Goal: Task Accomplishment & Management: Manage account settings

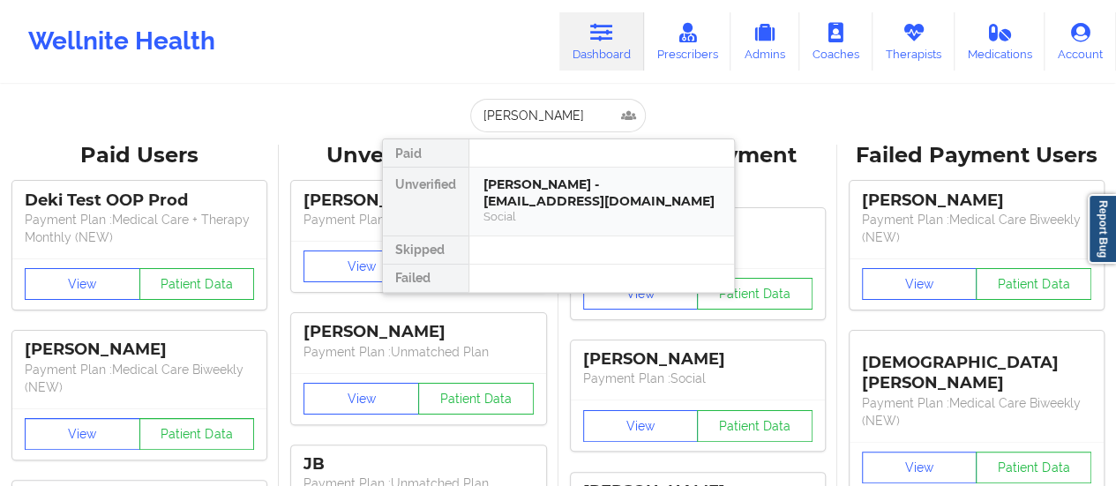
click at [502, 199] on div "[PERSON_NAME] - [EMAIL_ADDRESS][DOMAIN_NAME]" at bounding box center [601, 192] width 236 height 33
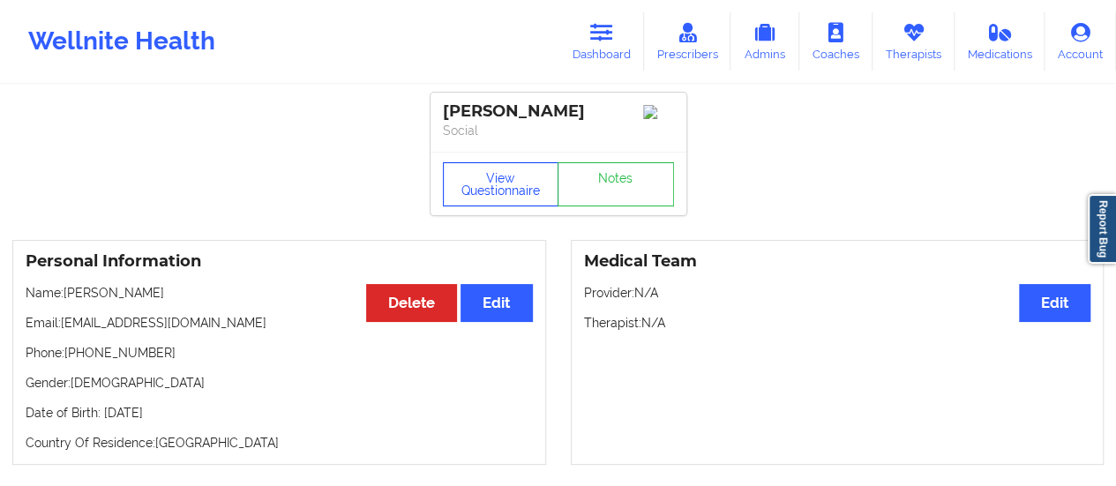
click at [497, 184] on button "View Questionnaire" at bounding box center [501, 184] width 116 height 44
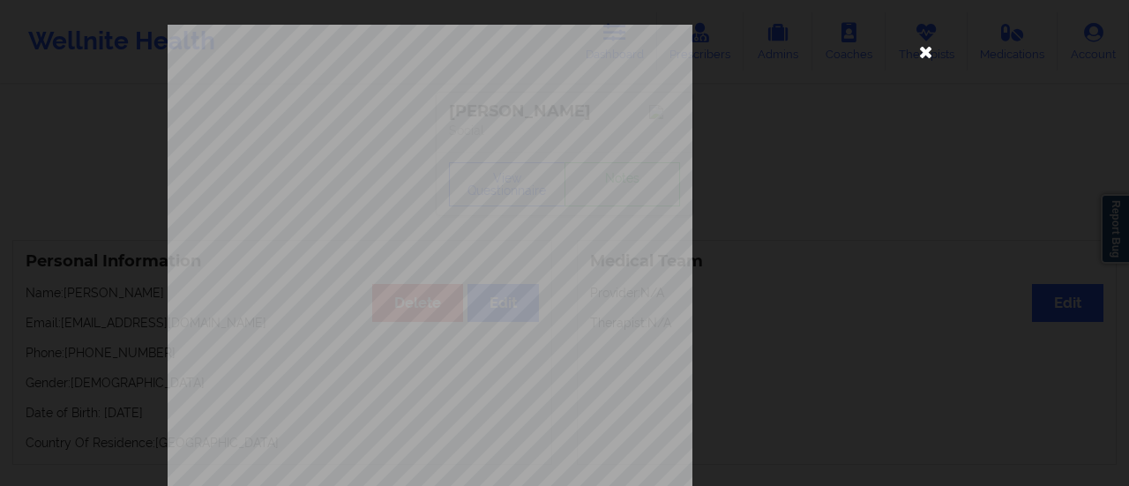
click at [931, 45] on icon at bounding box center [926, 51] width 28 height 28
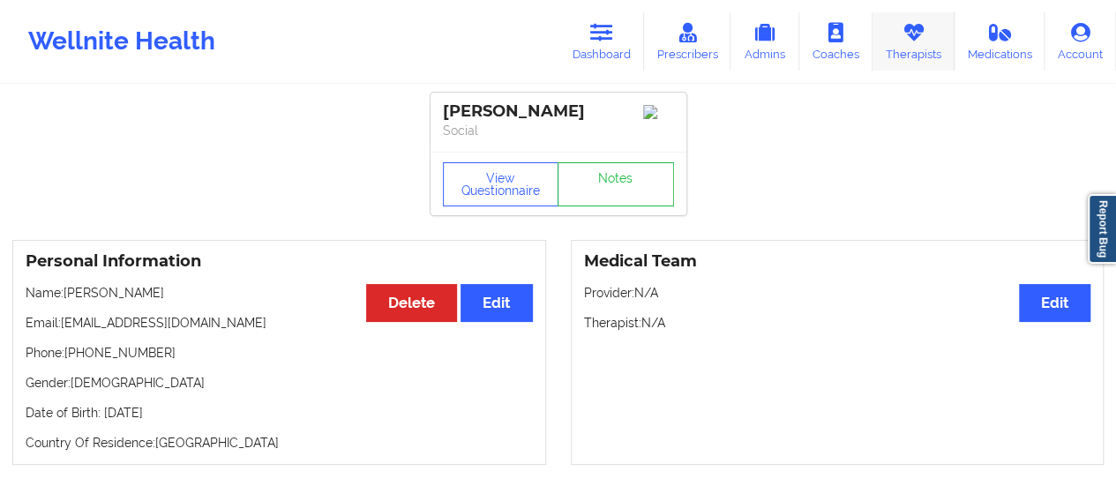
click at [930, 41] on link "Therapists" at bounding box center [913, 41] width 82 height 58
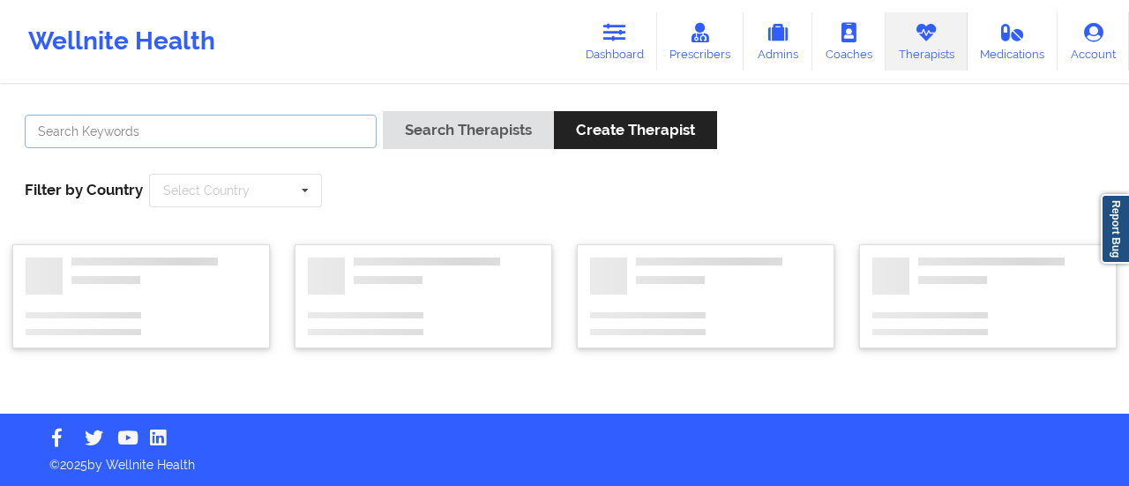
click at [264, 131] on input "text" at bounding box center [201, 132] width 352 height 34
type input "Dashima Green"
click at [383, 111] on button "Search Therapists" at bounding box center [468, 130] width 171 height 38
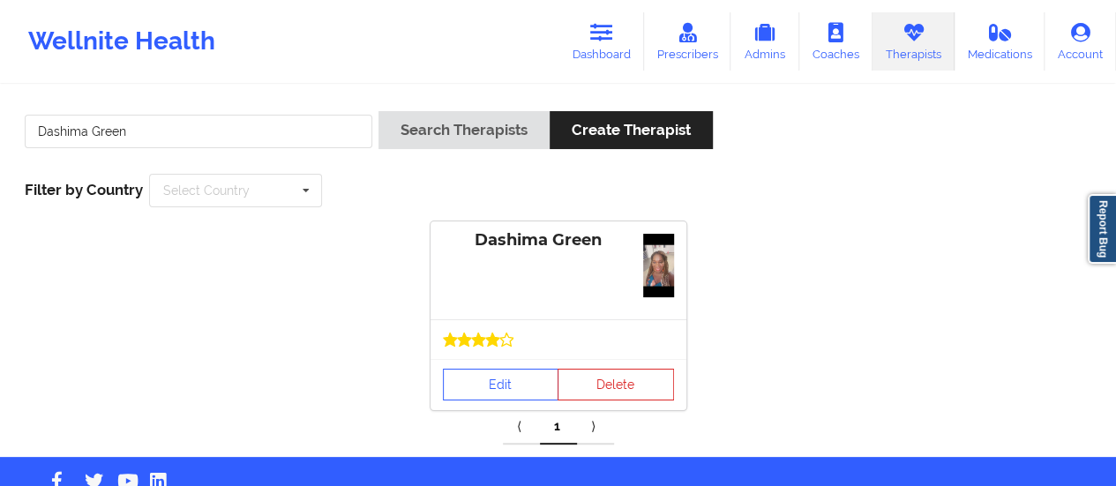
click at [472, 325] on div at bounding box center [558, 339] width 256 height 40
click at [472, 384] on link "Edit" at bounding box center [501, 385] width 116 height 32
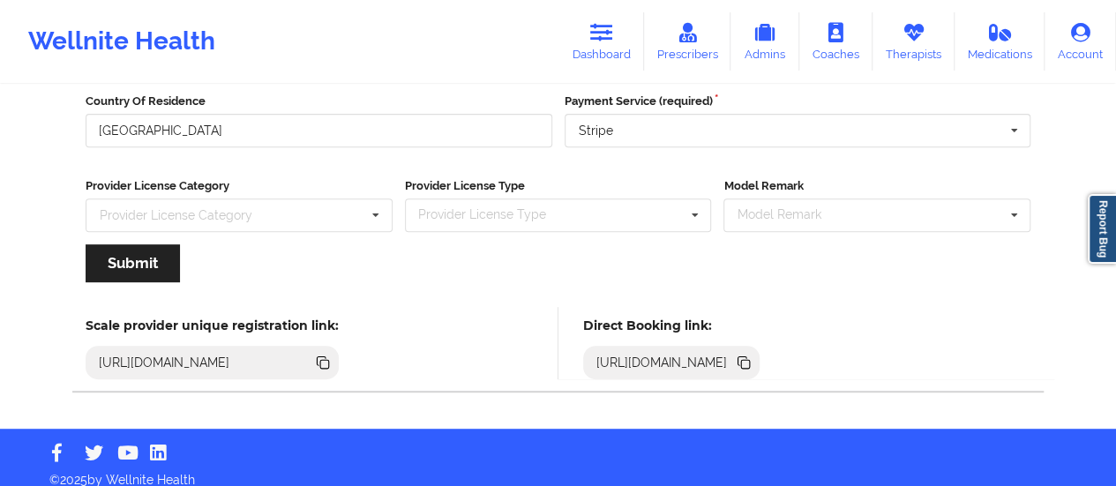
scroll to position [317, 0]
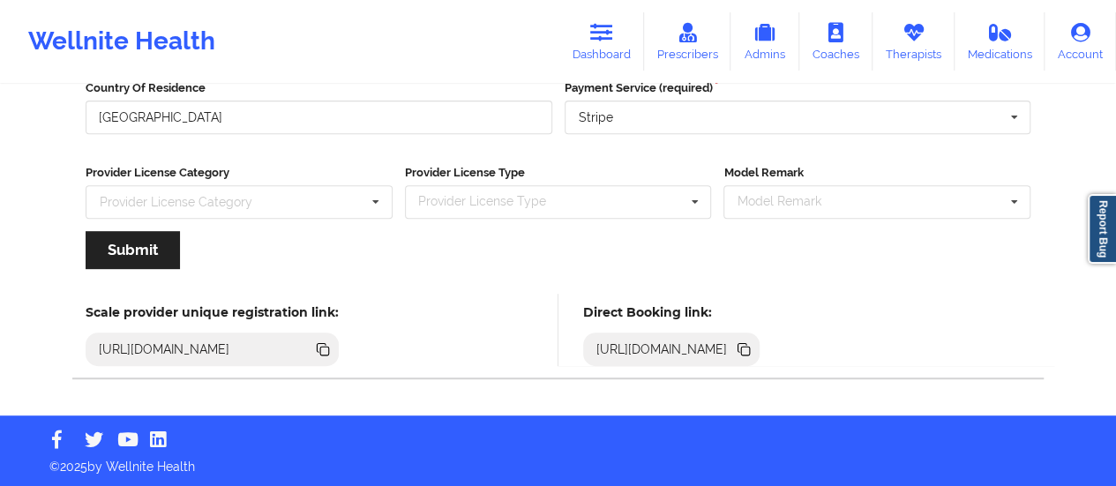
click at [750, 349] on icon at bounding box center [745, 351] width 9 height 9
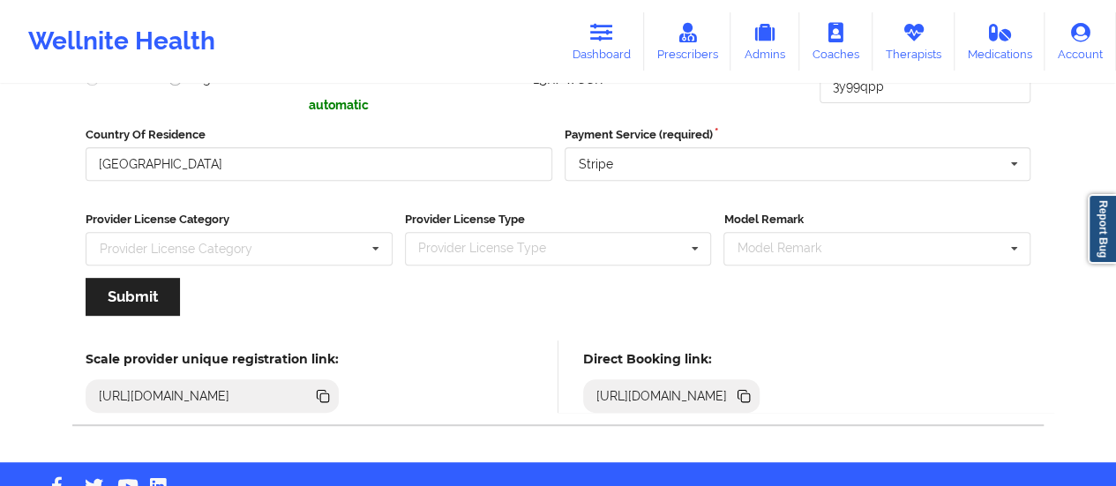
scroll to position [0, 0]
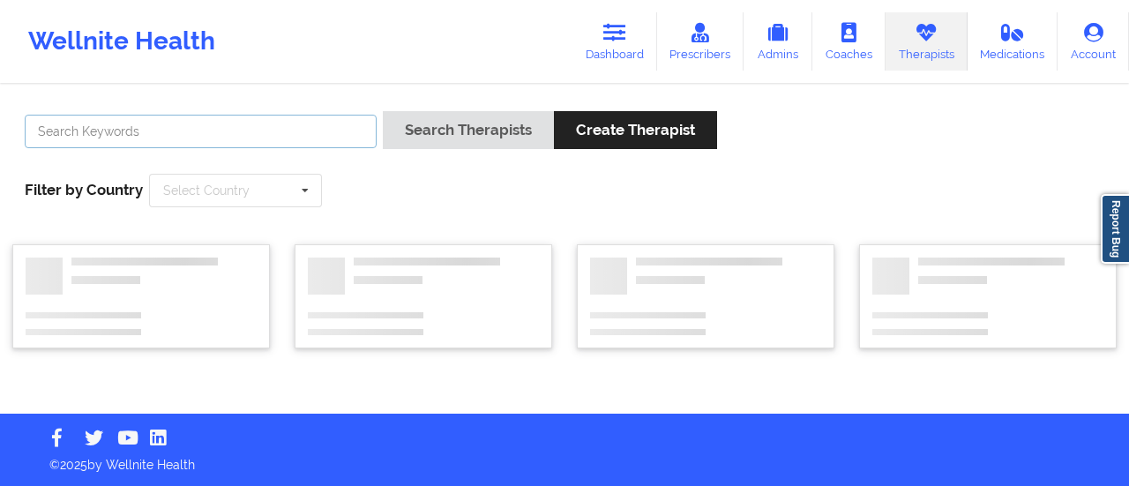
click at [236, 123] on input "text" at bounding box center [201, 132] width 352 height 34
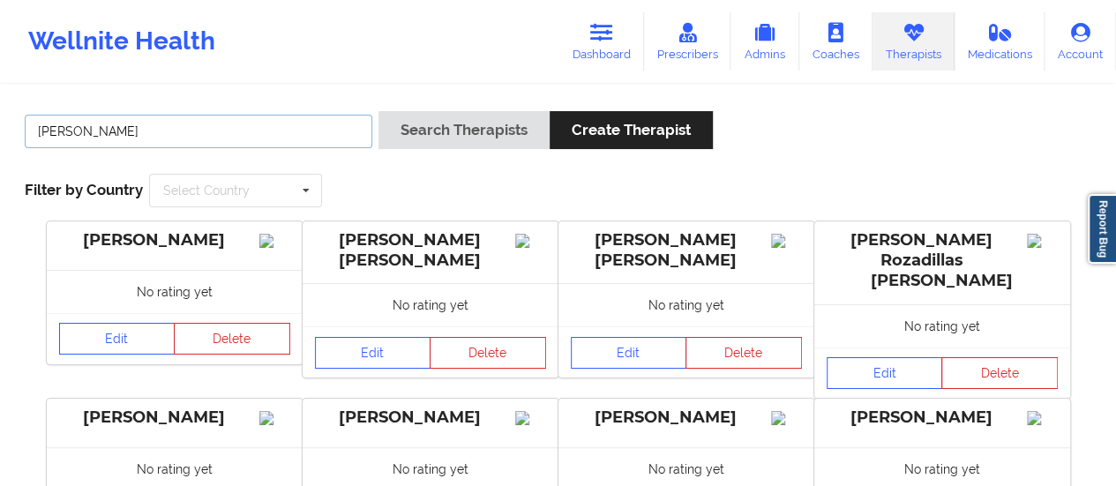
type input "[PERSON_NAME]"
click at [378, 111] on button "Search Therapists" at bounding box center [463, 130] width 171 height 38
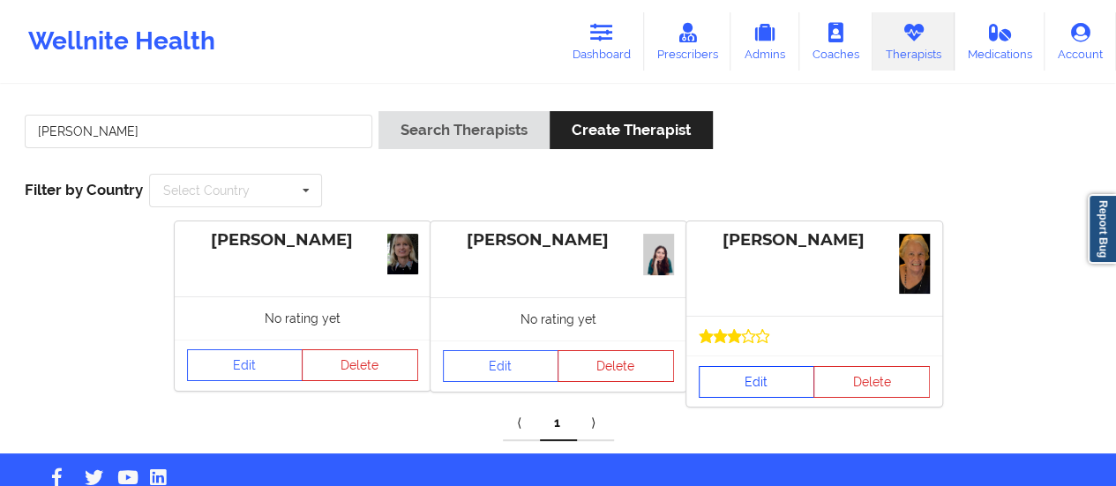
click at [724, 391] on link "Edit" at bounding box center [756, 382] width 116 height 32
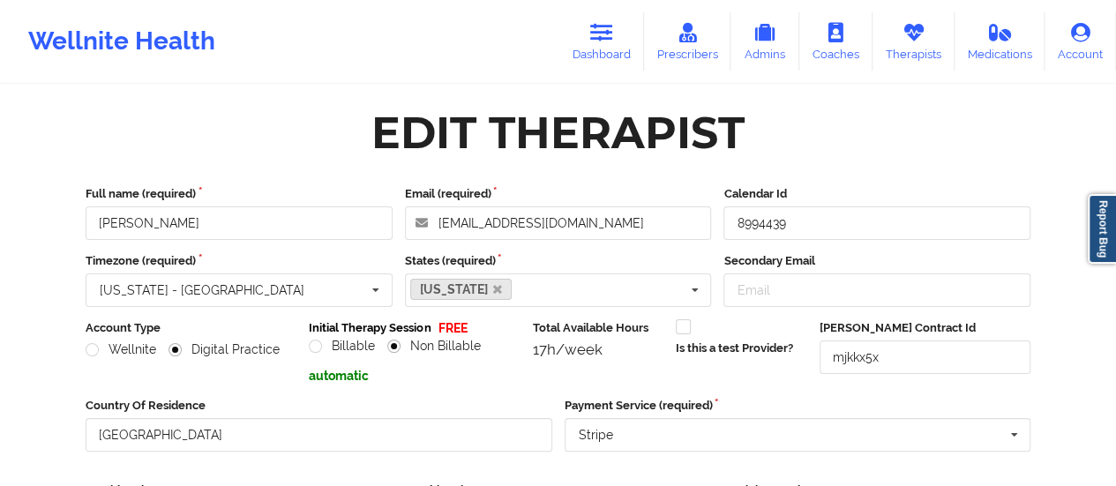
scroll to position [317, 0]
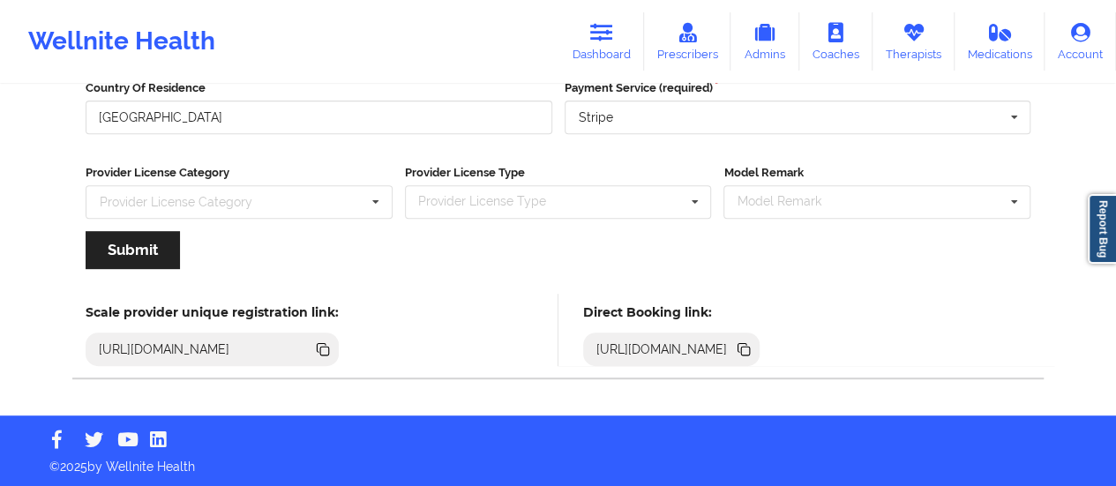
click at [750, 348] on icon at bounding box center [745, 351] width 9 height 9
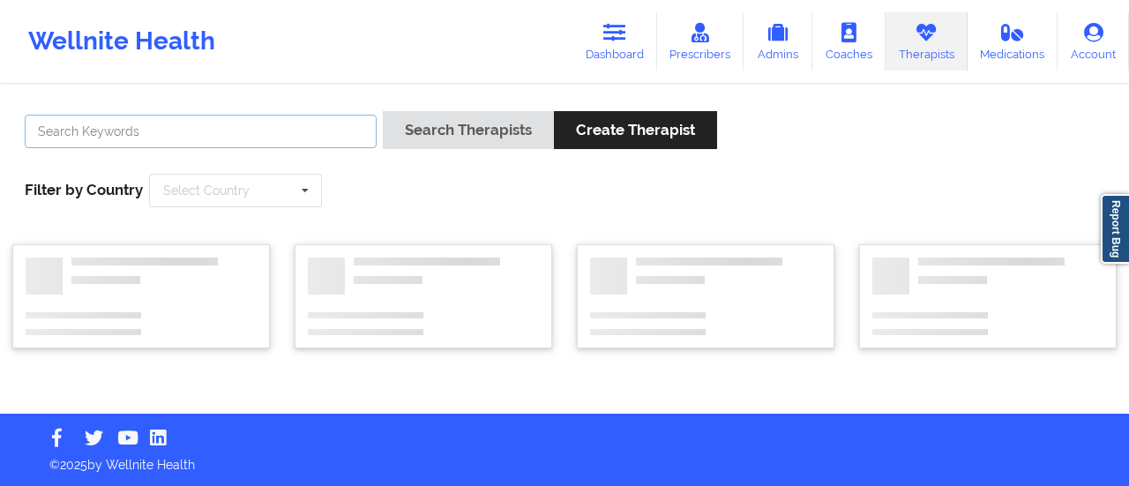
click at [339, 132] on input "text" at bounding box center [201, 132] width 352 height 34
type input "[PERSON_NAME]"
click at [383, 111] on button "Search Therapists" at bounding box center [468, 130] width 171 height 38
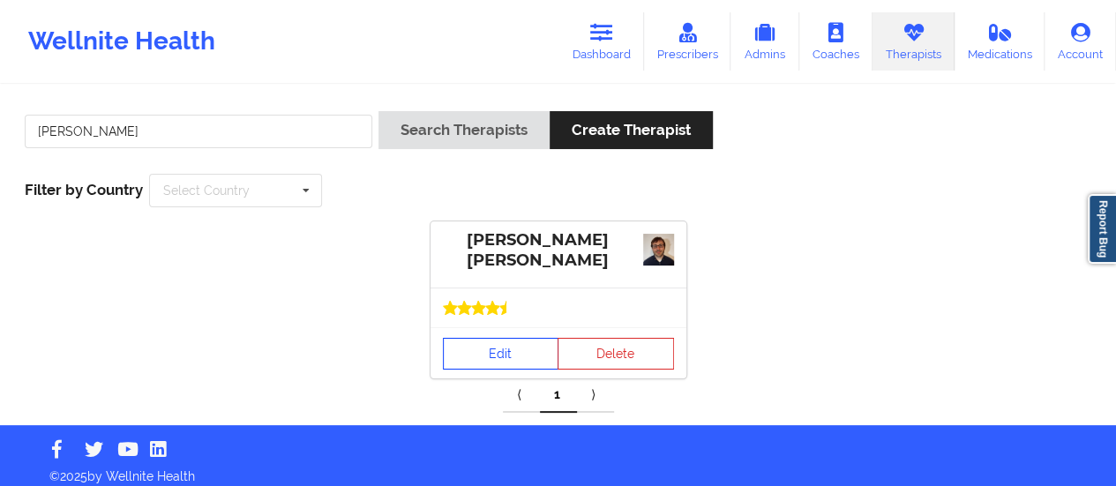
click at [505, 347] on link "Edit" at bounding box center [501, 354] width 116 height 32
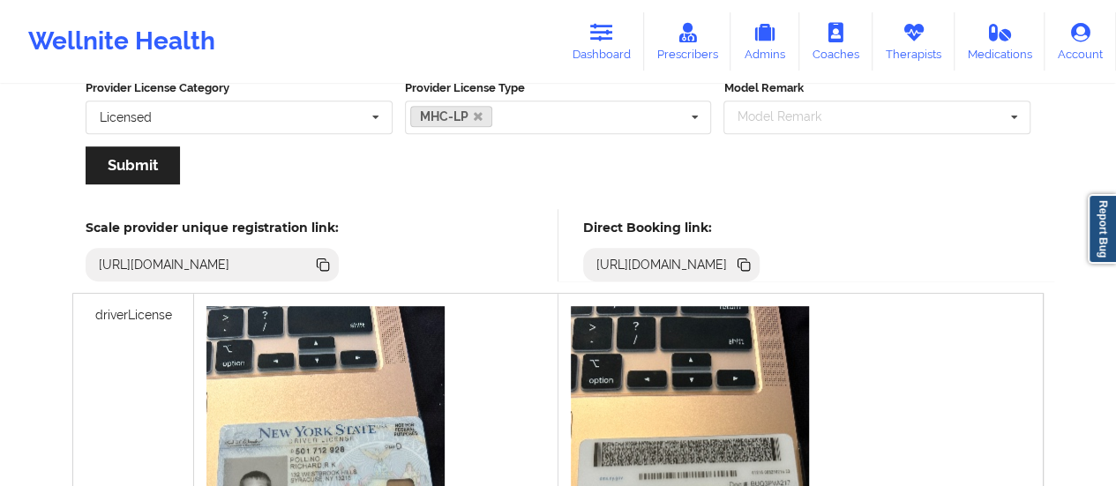
scroll to position [549, 0]
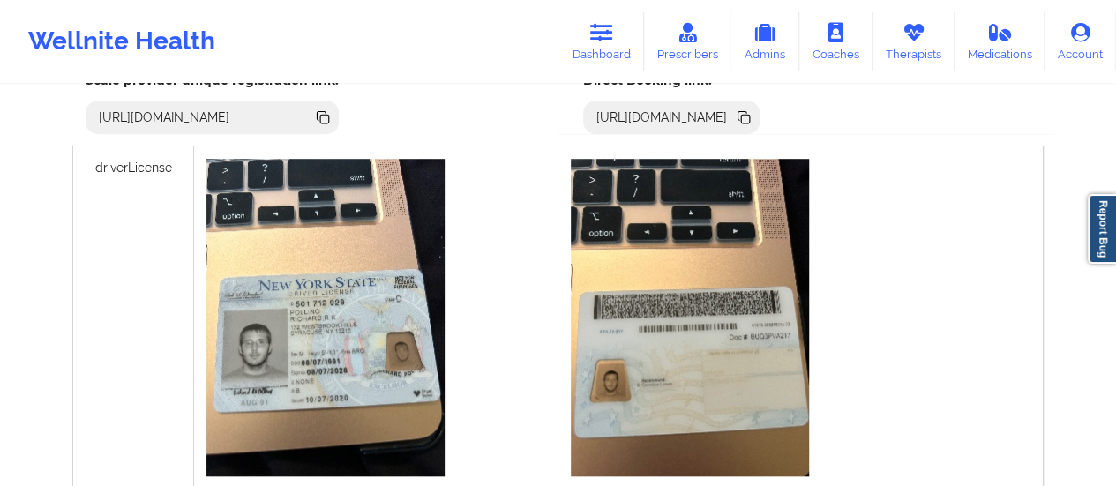
click at [753, 116] on icon at bounding box center [743, 117] width 19 height 19
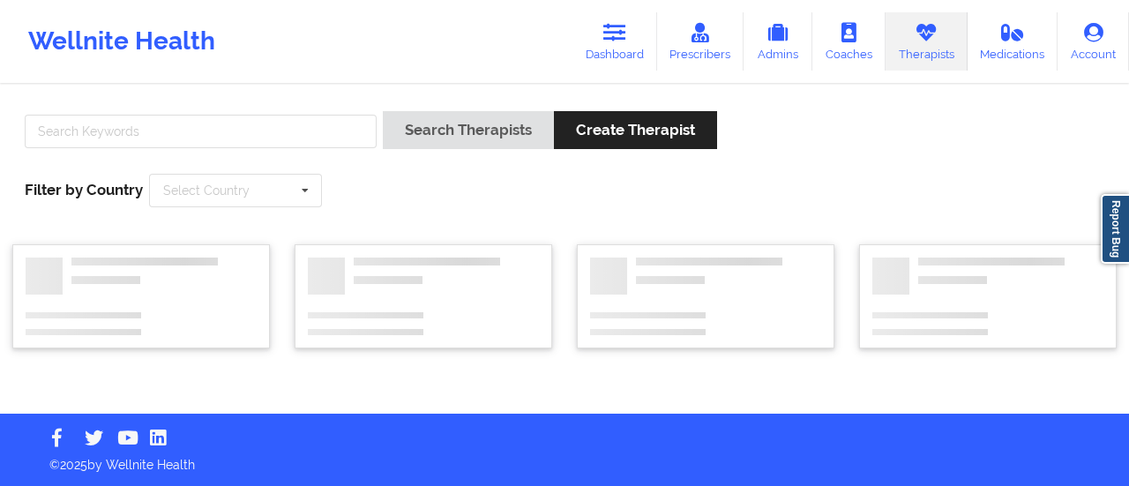
click at [259, 155] on div at bounding box center [201, 136] width 364 height 50
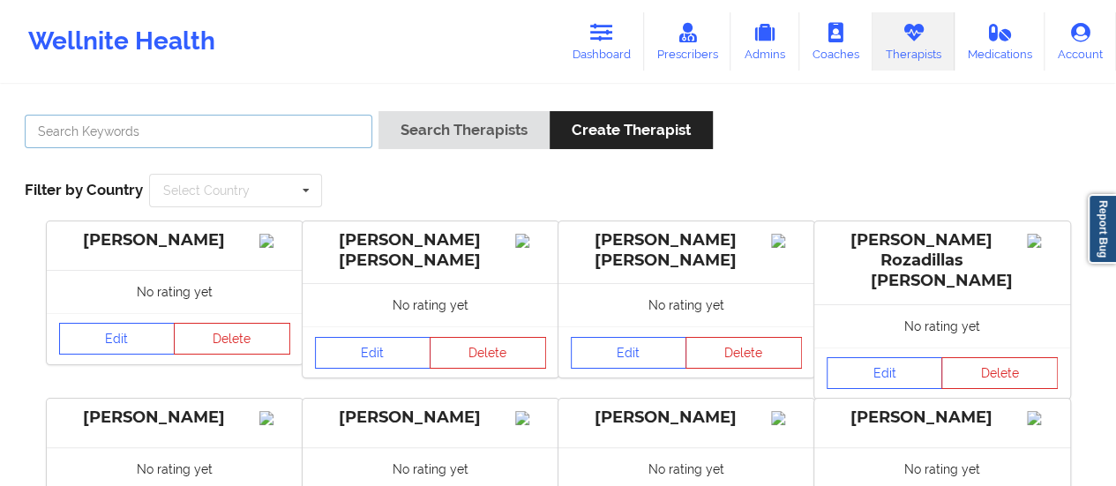
click at [201, 130] on input "text" at bounding box center [198, 132] width 347 height 34
type input "[PERSON_NAME]"
click at [378, 111] on button "Search Therapists" at bounding box center [463, 130] width 171 height 38
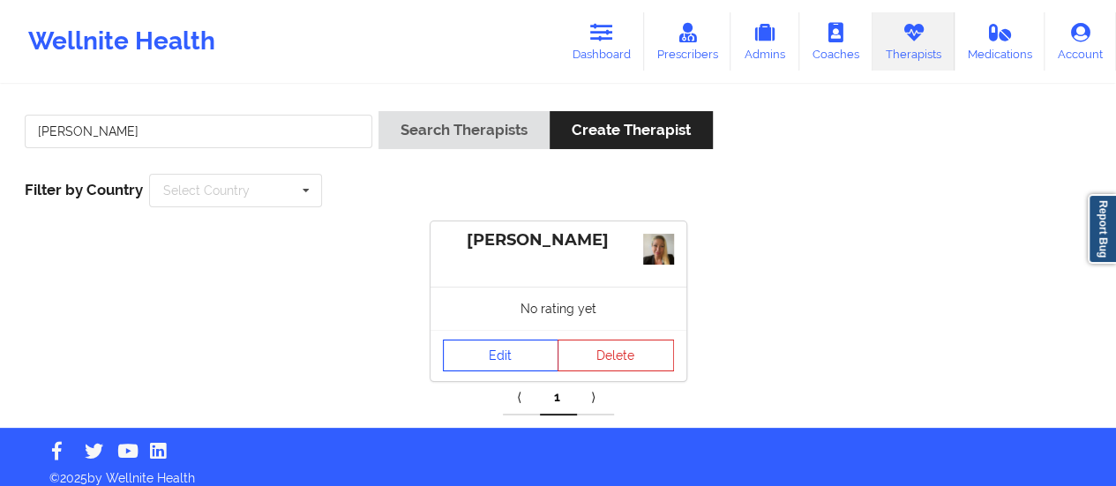
click at [486, 370] on link "Edit" at bounding box center [501, 356] width 116 height 32
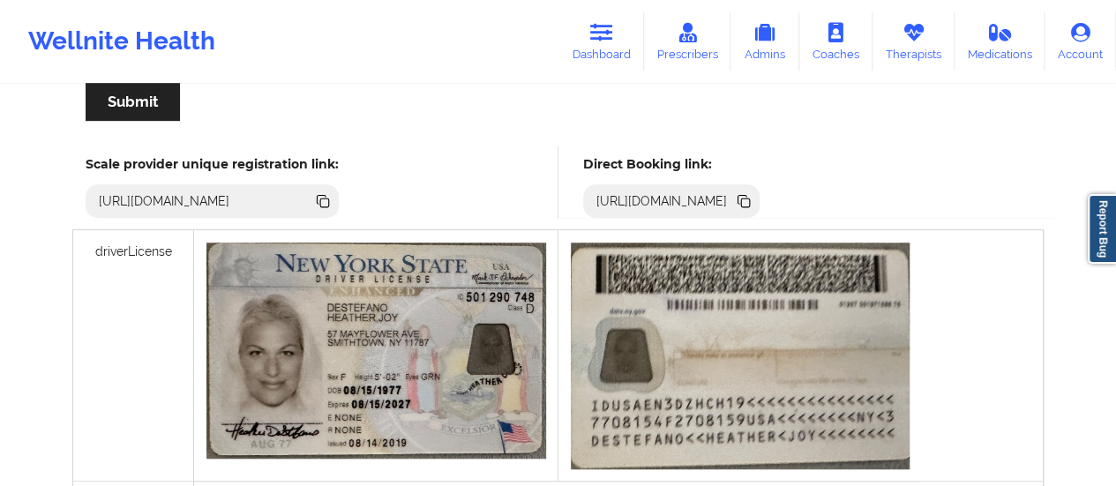
scroll to position [463, 0]
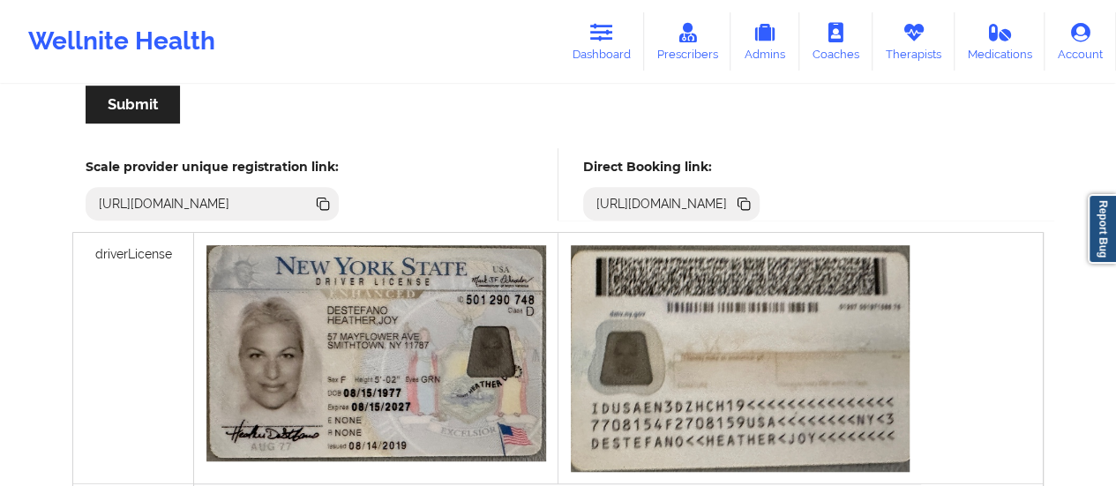
click at [753, 194] on icon at bounding box center [743, 203] width 19 height 19
click at [623, 19] on link "Dashboard" at bounding box center [601, 41] width 85 height 58
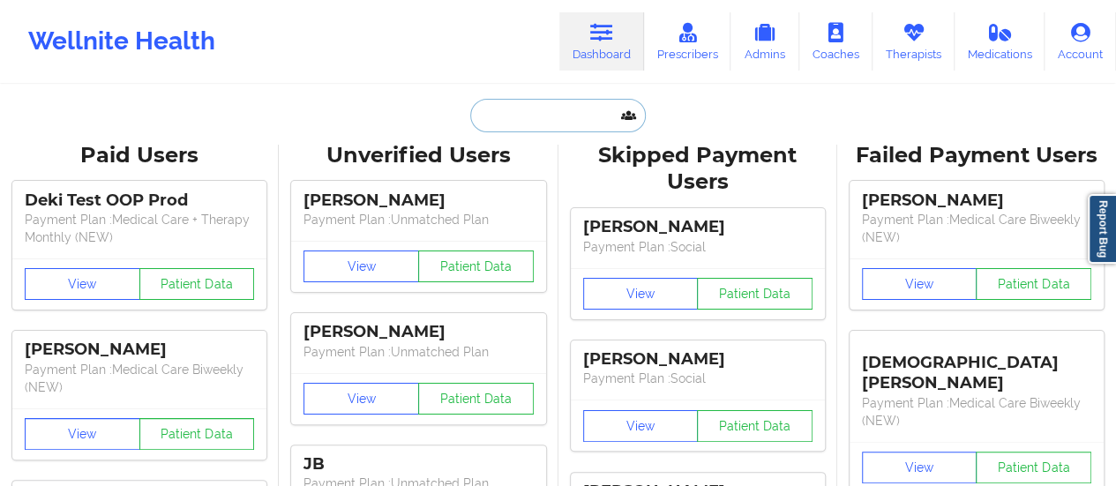
click at [526, 116] on input "text" at bounding box center [557, 116] width 175 height 34
paste input "[PERSON_NAME]"
type input "[PERSON_NAME]"
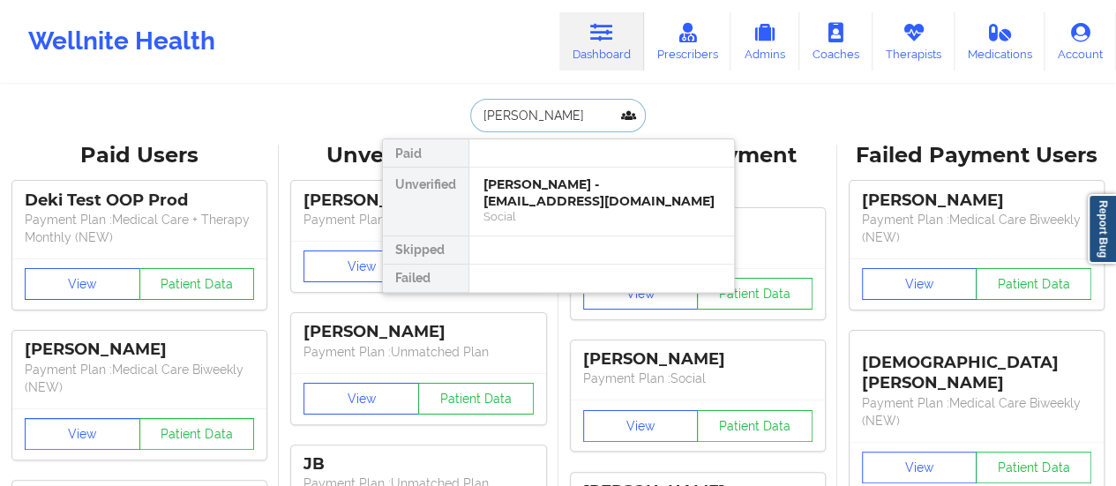
click at [504, 194] on div "[PERSON_NAME] - [EMAIL_ADDRESS][DOMAIN_NAME]" at bounding box center [601, 192] width 236 height 33
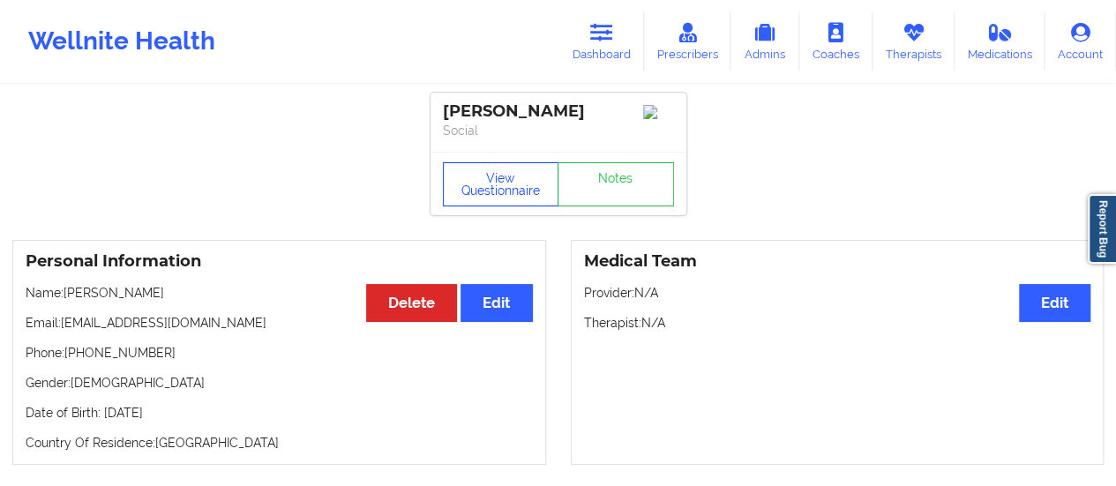
click at [492, 180] on button "View Questionnaire" at bounding box center [501, 184] width 116 height 44
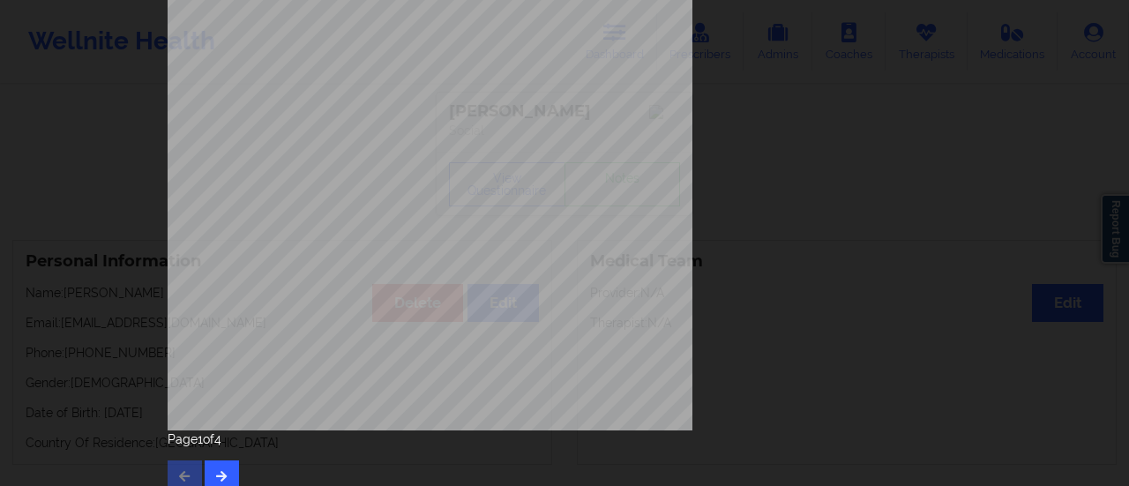
scroll to position [355, 0]
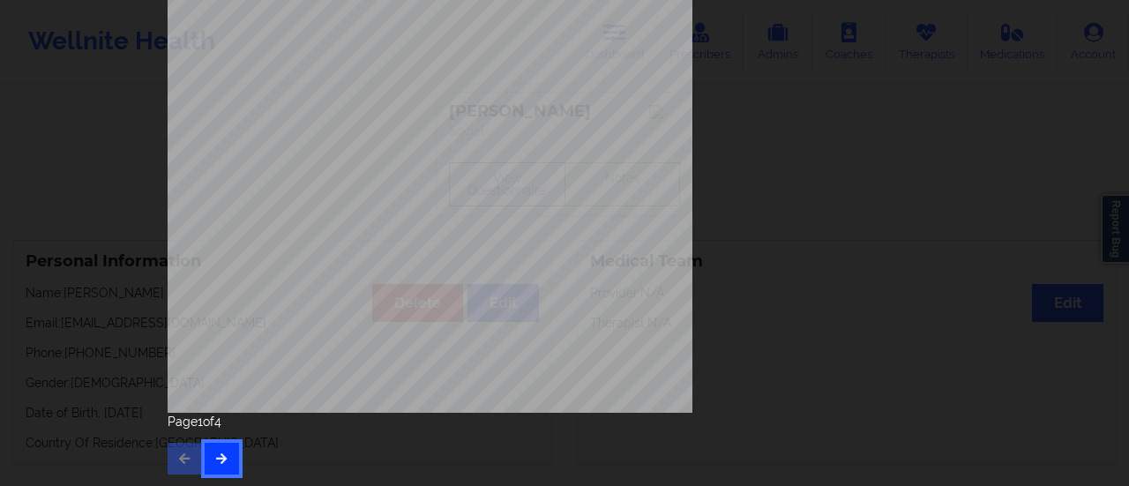
click at [230, 460] on button "button" at bounding box center [222, 459] width 34 height 32
click at [221, 455] on icon "button" at bounding box center [221, 457] width 15 height 11
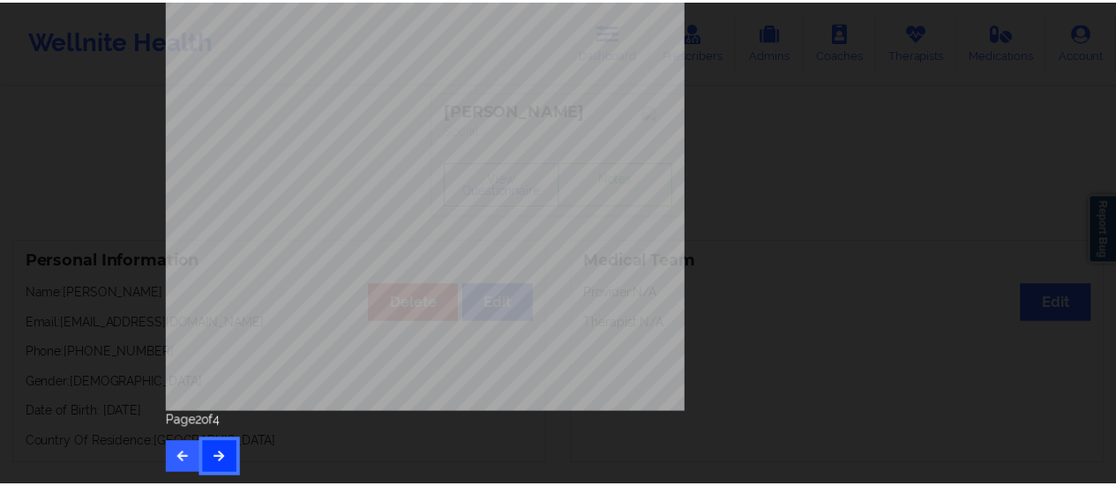
scroll to position [0, 0]
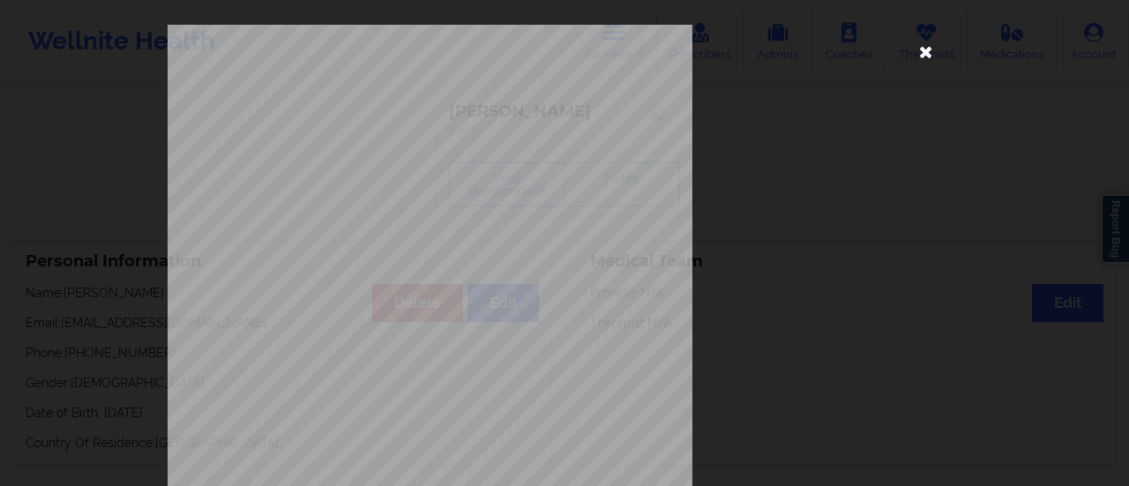
click at [923, 59] on icon at bounding box center [926, 51] width 28 height 28
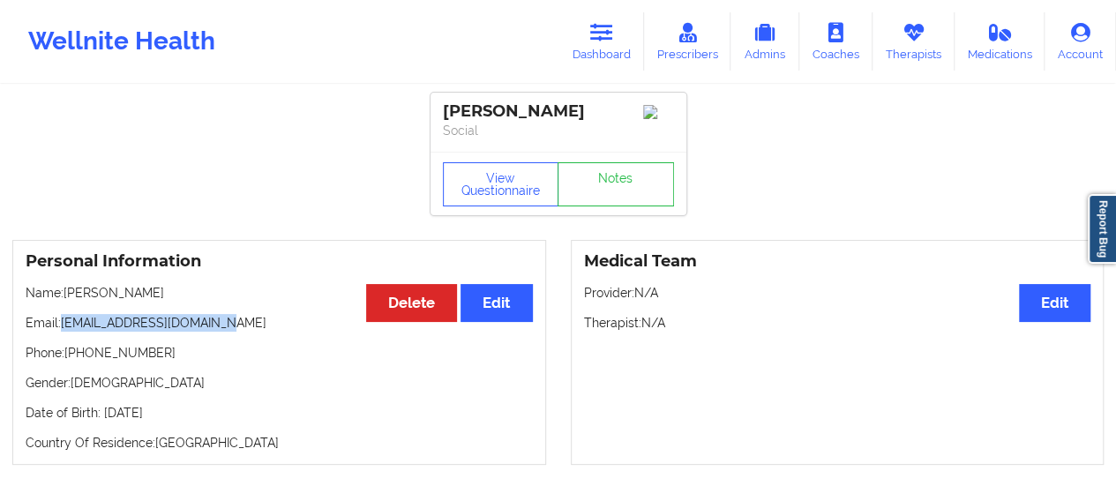
drag, startPoint x: 62, startPoint y: 333, endPoint x: 222, endPoint y: 333, distance: 160.5
click at [222, 332] on p "Email: [EMAIL_ADDRESS][DOMAIN_NAME]" at bounding box center [279, 323] width 507 height 18
copy p "[EMAIL_ADDRESS][DOMAIN_NAME]"
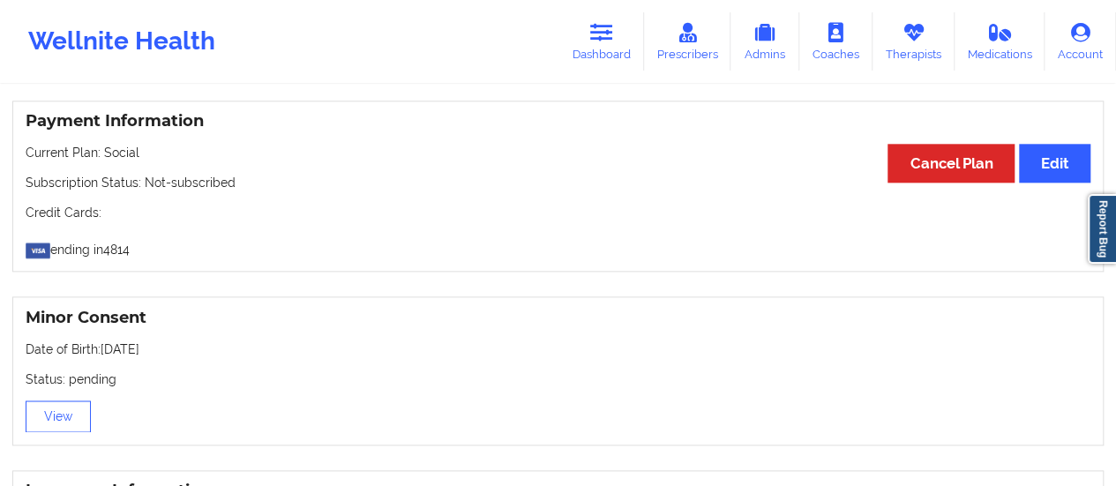
scroll to position [922, 0]
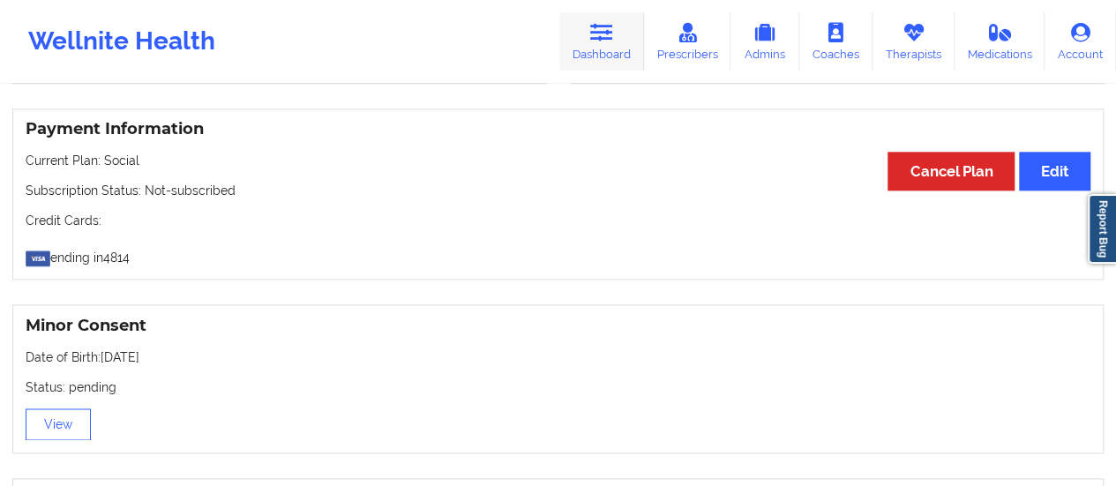
click at [587, 35] on link "Dashboard" at bounding box center [601, 41] width 85 height 58
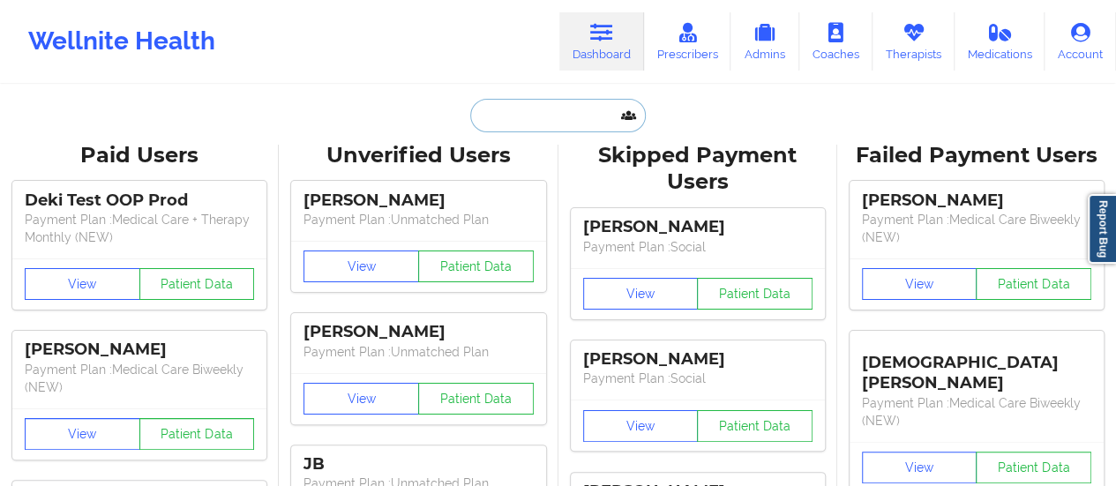
click at [527, 112] on input "text" at bounding box center [557, 116] width 175 height 34
paste input "[EMAIL_ADDRESS][DOMAIN_NAME]"
type input "[EMAIL_ADDRESS][DOMAIN_NAME]"
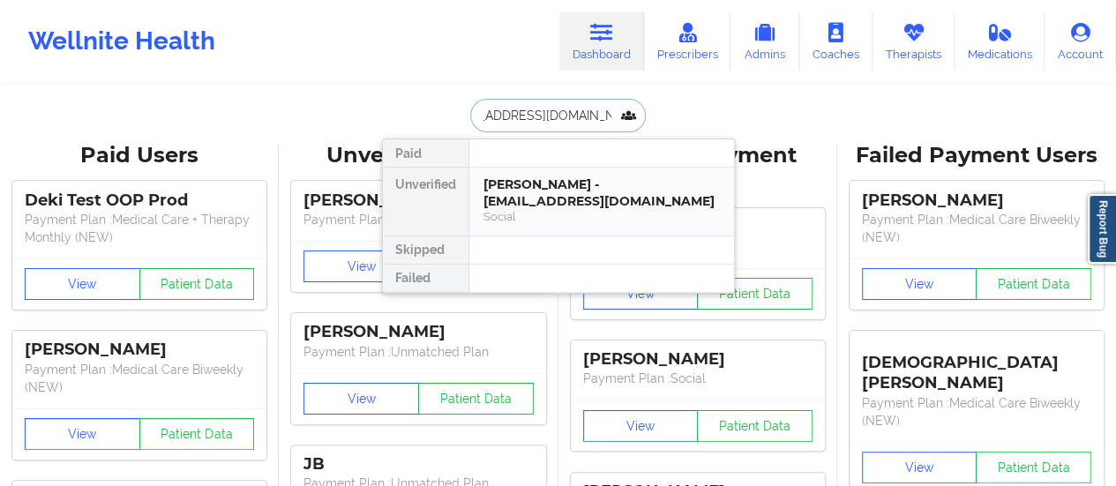
click at [562, 185] on div "[PERSON_NAME] - [EMAIL_ADDRESS][DOMAIN_NAME]" at bounding box center [601, 192] width 236 height 33
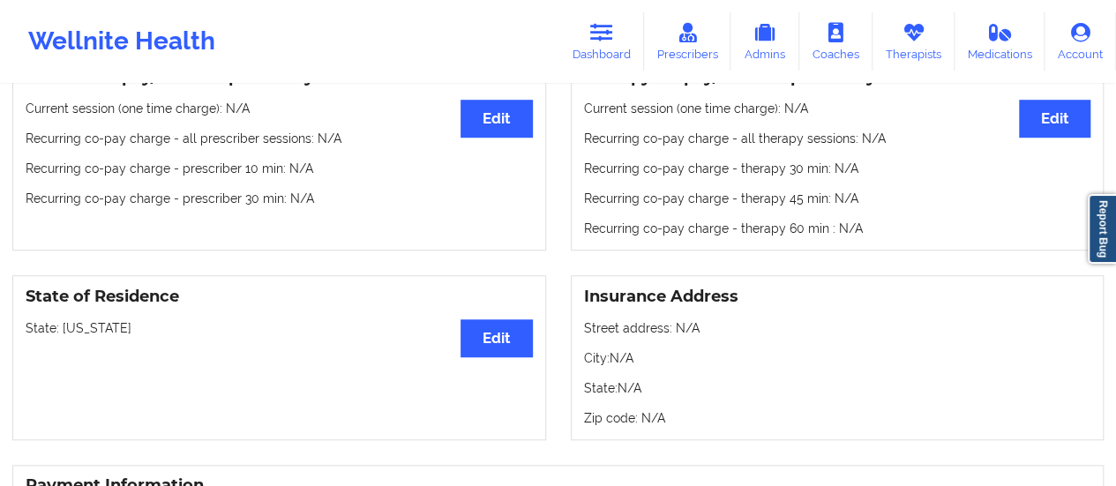
scroll to position [458, 0]
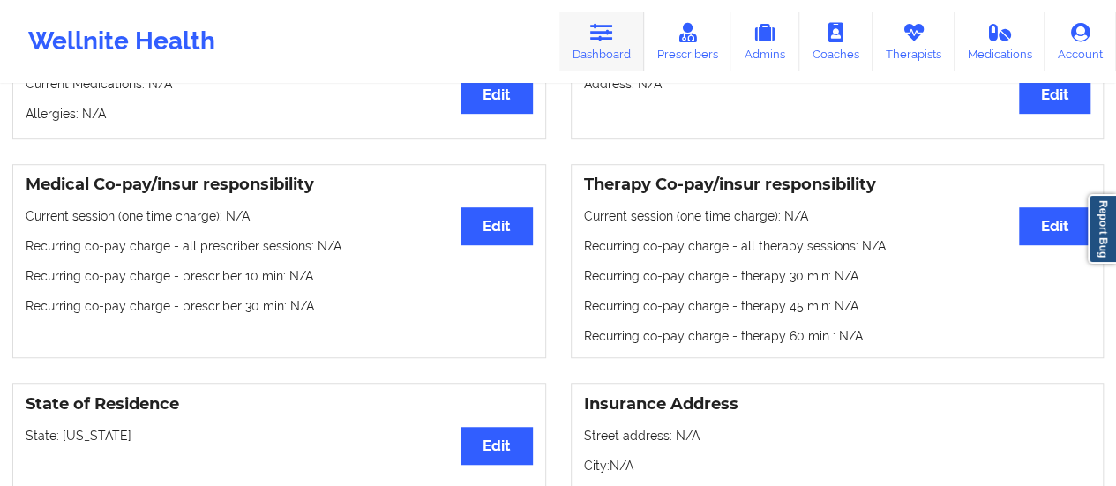
click at [586, 64] on link "Dashboard" at bounding box center [601, 41] width 85 height 58
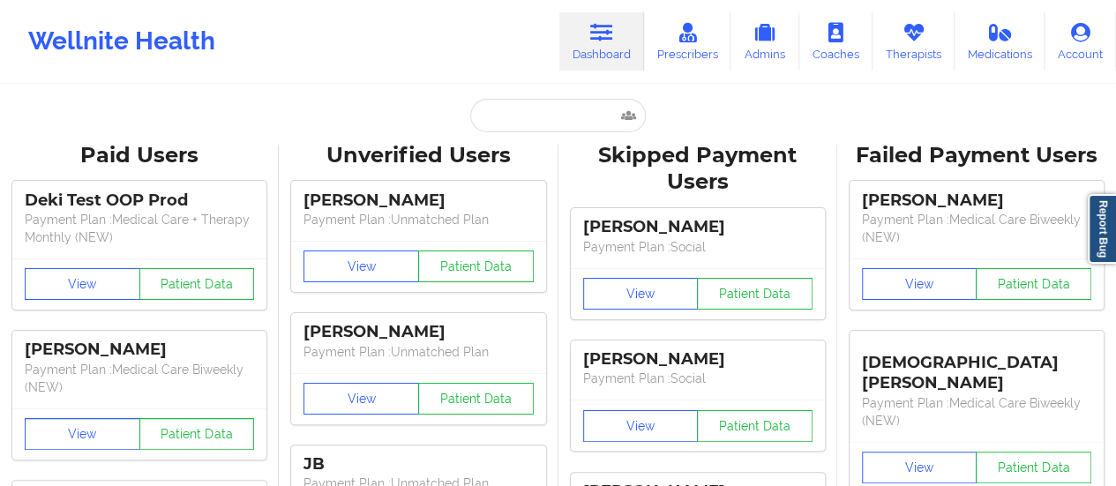
drag, startPoint x: 520, startPoint y: 93, endPoint x: 519, endPoint y: 110, distance: 16.8
click at [519, 110] on input "text" at bounding box center [557, 116] width 175 height 34
paste input "[EMAIL_ADDRESS][DOMAIN_NAME]"
type input "[EMAIL_ADDRESS][DOMAIN_NAME]"
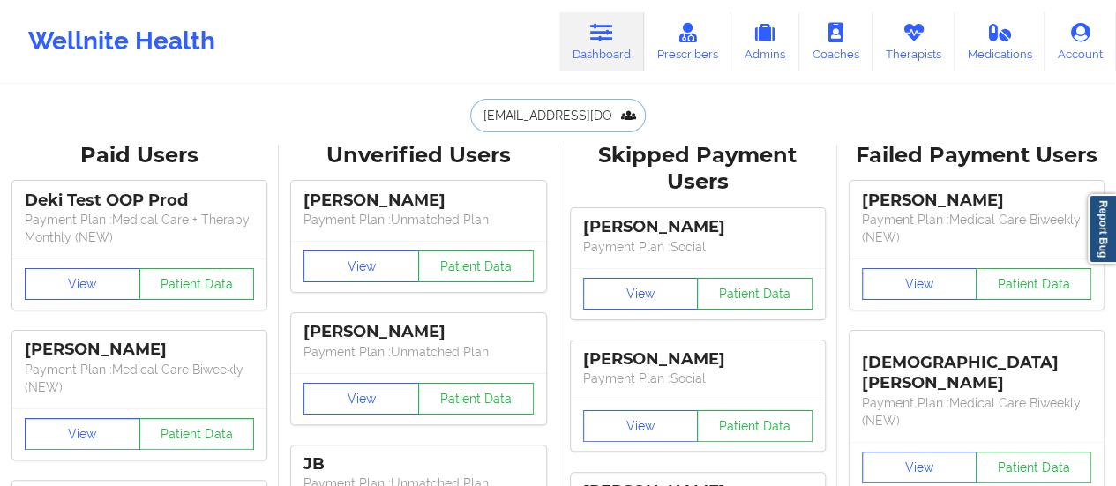
scroll to position [0, 25]
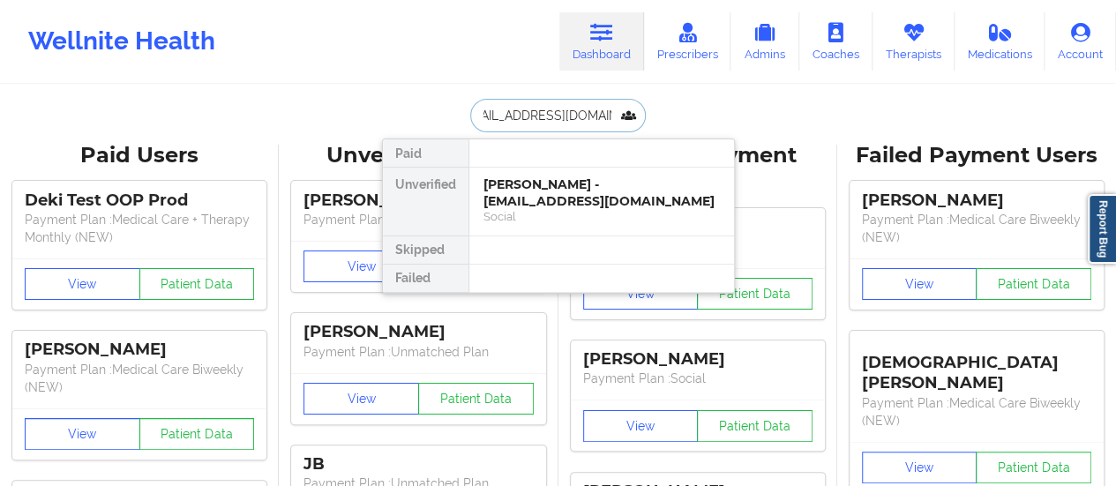
click at [542, 188] on div "[PERSON_NAME] - [EMAIL_ADDRESS][DOMAIN_NAME]" at bounding box center [601, 192] width 236 height 33
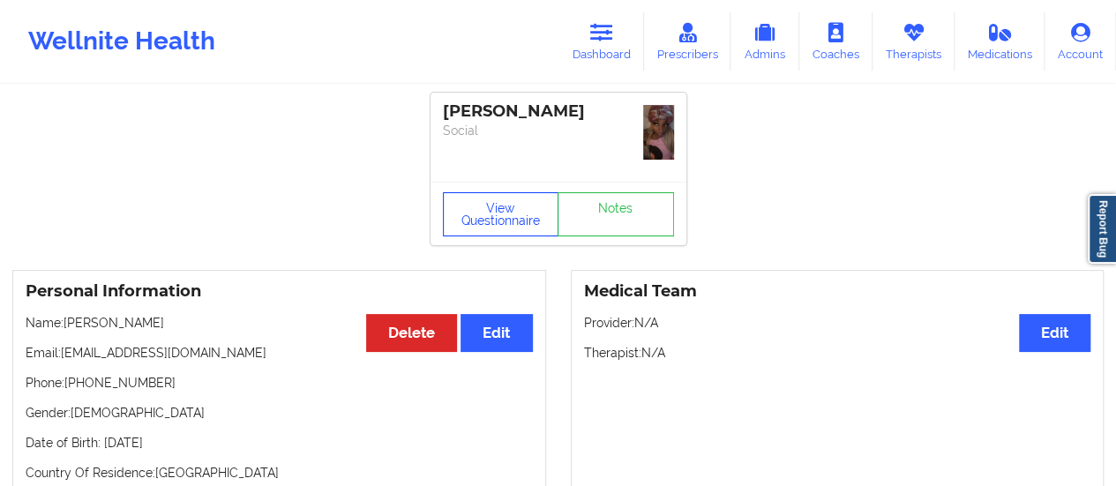
click at [487, 204] on button "View Questionnaire" at bounding box center [501, 214] width 116 height 44
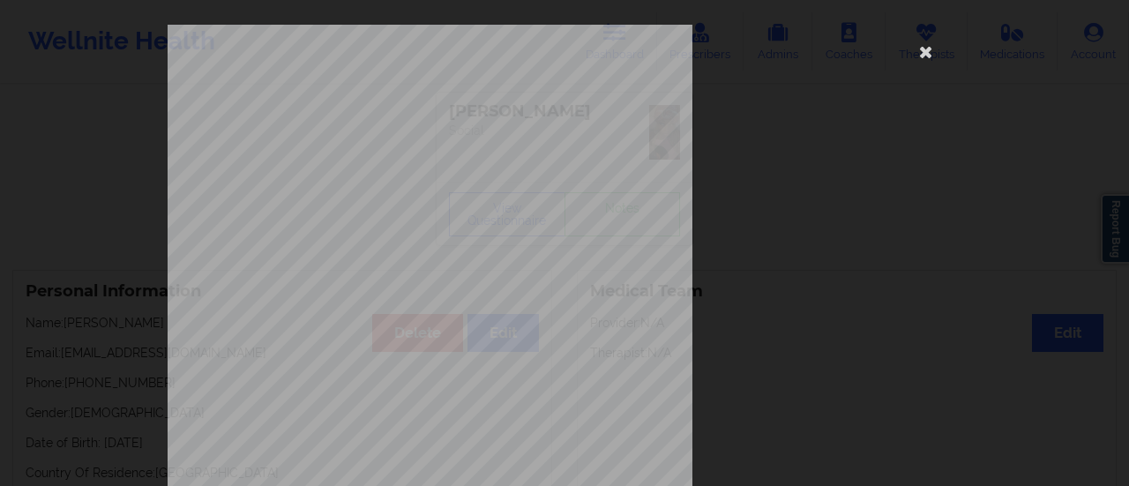
scroll to position [355, 0]
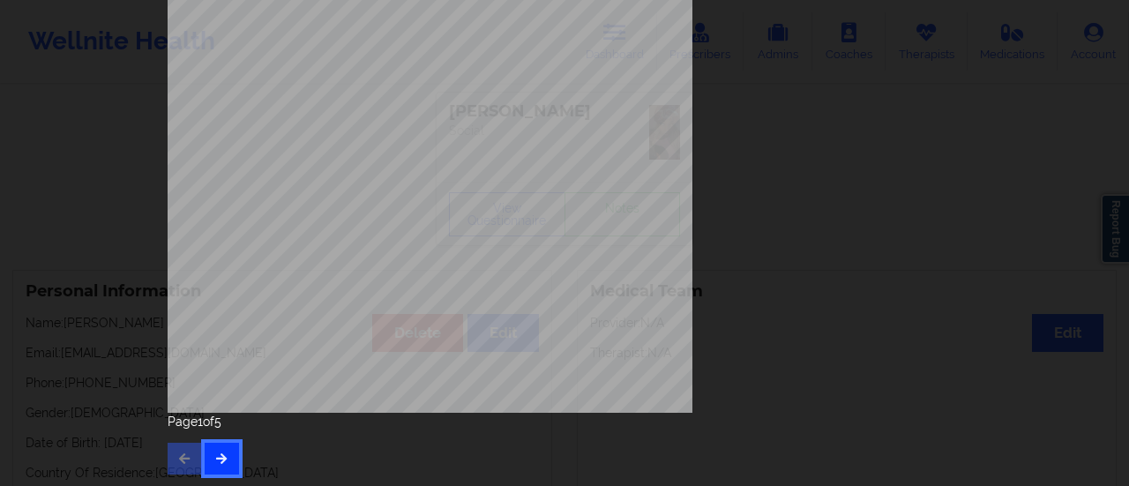
click at [213, 448] on button "button" at bounding box center [222, 459] width 34 height 32
click at [215, 469] on button "button" at bounding box center [222, 459] width 34 height 32
click at [219, 447] on button "button" at bounding box center [222, 459] width 34 height 32
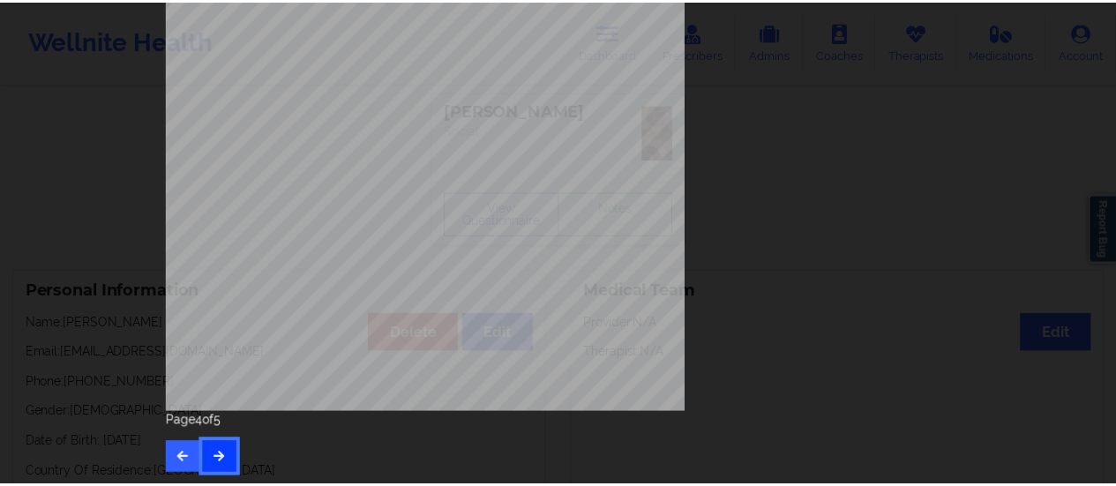
scroll to position [0, 0]
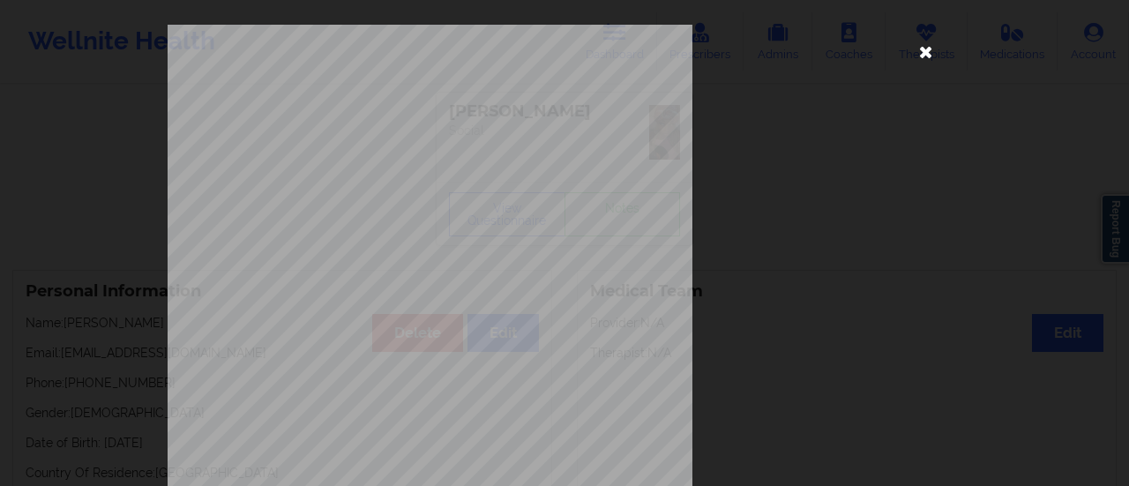
click at [923, 49] on icon at bounding box center [926, 51] width 28 height 28
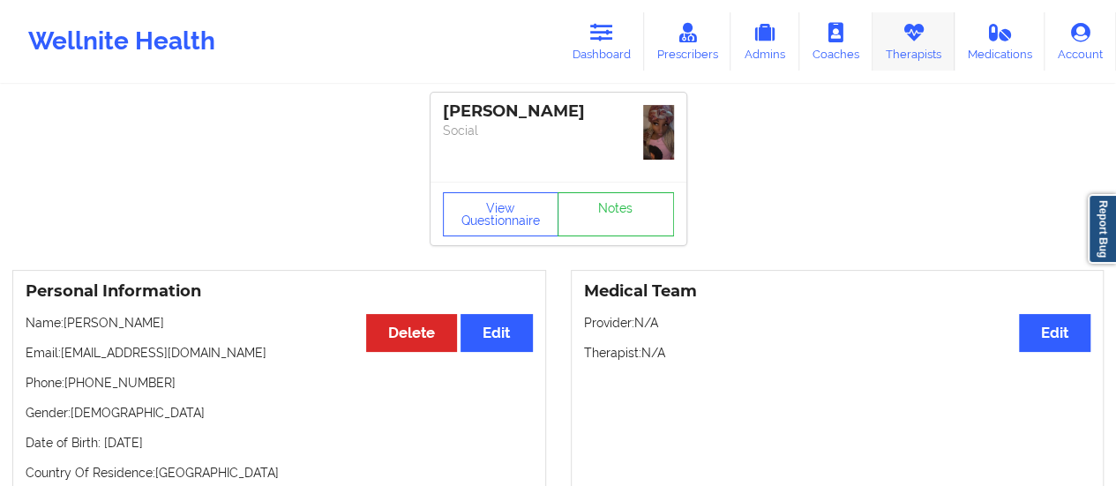
click at [908, 42] on icon at bounding box center [912, 32] width 23 height 19
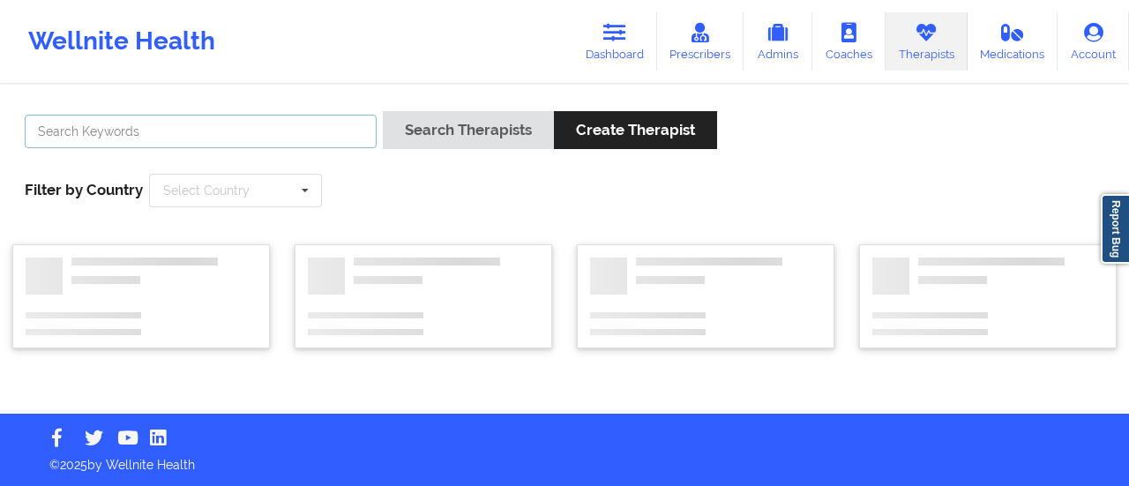
click at [195, 142] on input "text" at bounding box center [201, 132] width 352 height 34
click at [383, 111] on button "Search Therapists" at bounding box center [468, 130] width 171 height 38
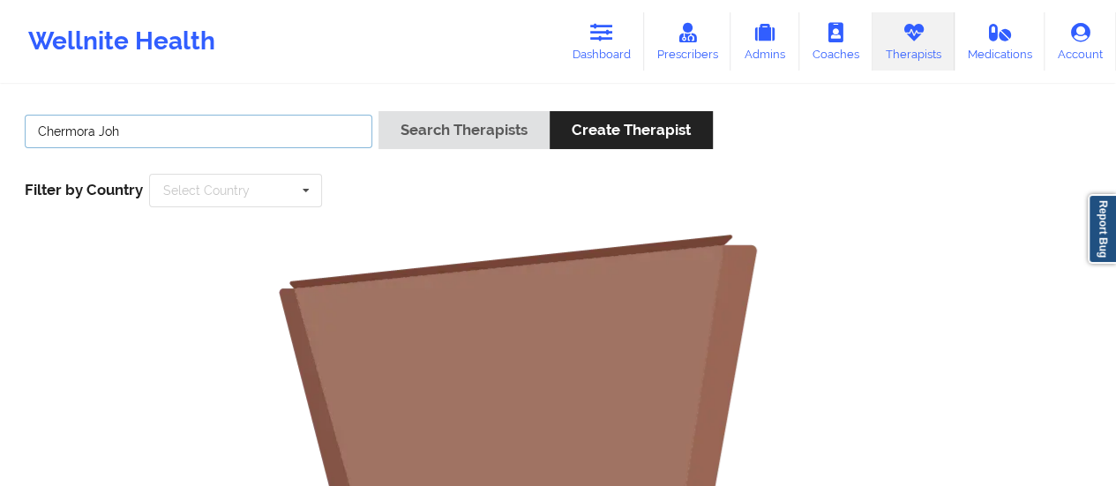
click at [378, 111] on button "Search Therapists" at bounding box center [463, 130] width 171 height 38
drag, startPoint x: 69, startPoint y: 134, endPoint x: 238, endPoint y: 153, distance: 170.3
click at [238, 153] on div "[PERSON_NAME]" at bounding box center [199, 136] width 360 height 50
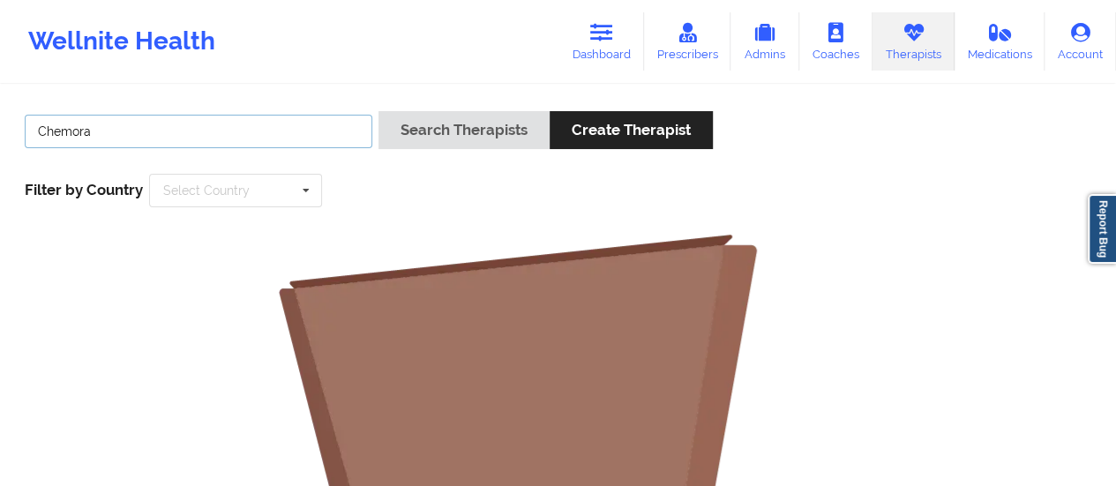
click at [378, 111] on button "Search Therapists" at bounding box center [463, 130] width 171 height 38
type input "Che"
click at [378, 111] on button "Search Therapists" at bounding box center [463, 130] width 171 height 38
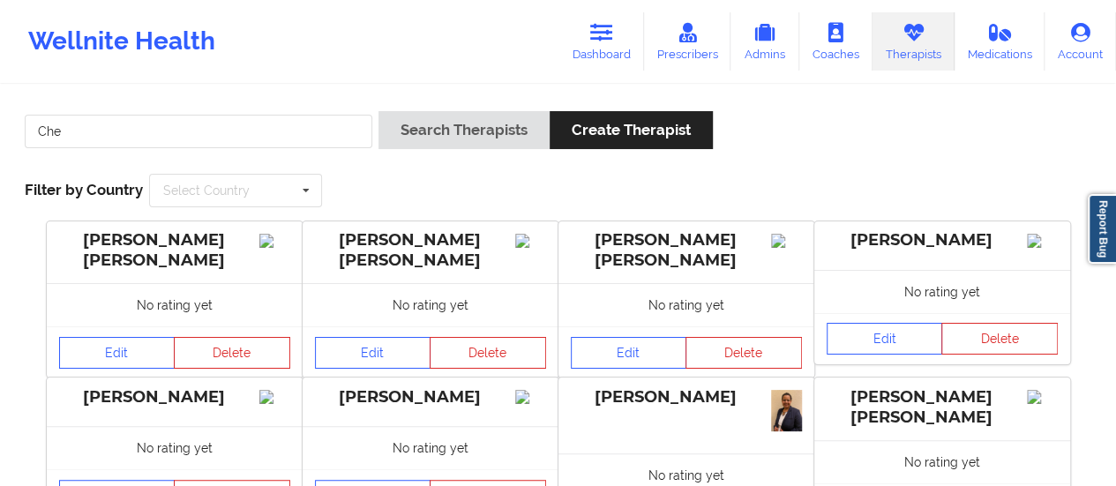
click at [894, 57] on link "Therapists" at bounding box center [913, 41] width 82 height 58
drag, startPoint x: 170, startPoint y: 152, endPoint x: 161, endPoint y: 137, distance: 17.4
click at [161, 137] on div "Che" at bounding box center [199, 136] width 360 height 50
click at [161, 137] on input "Che" at bounding box center [198, 132] width 347 height 34
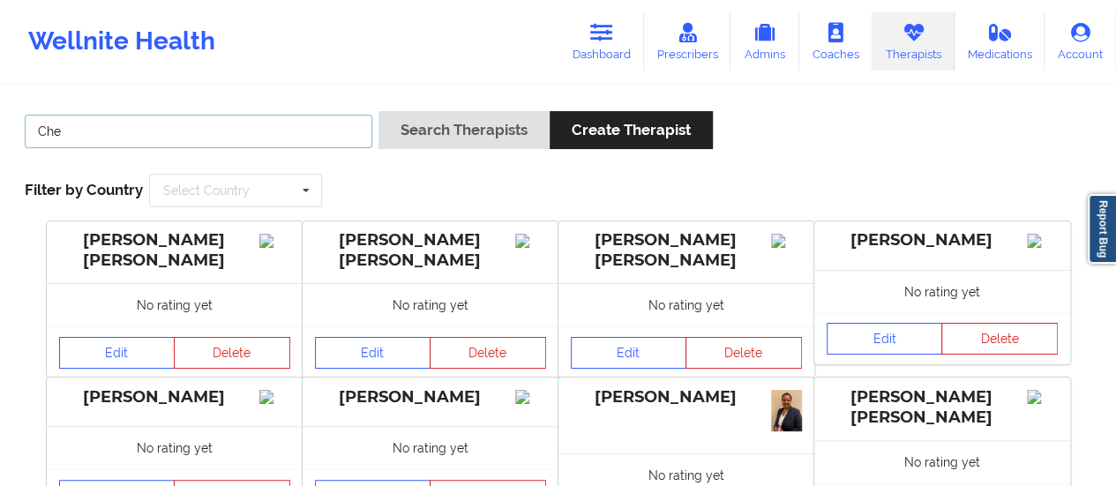
click at [161, 137] on input "Che" at bounding box center [198, 132] width 347 height 34
paste input "Chermora"
type input "Chermora"
click at [378, 111] on button "Search Therapists" at bounding box center [463, 130] width 171 height 38
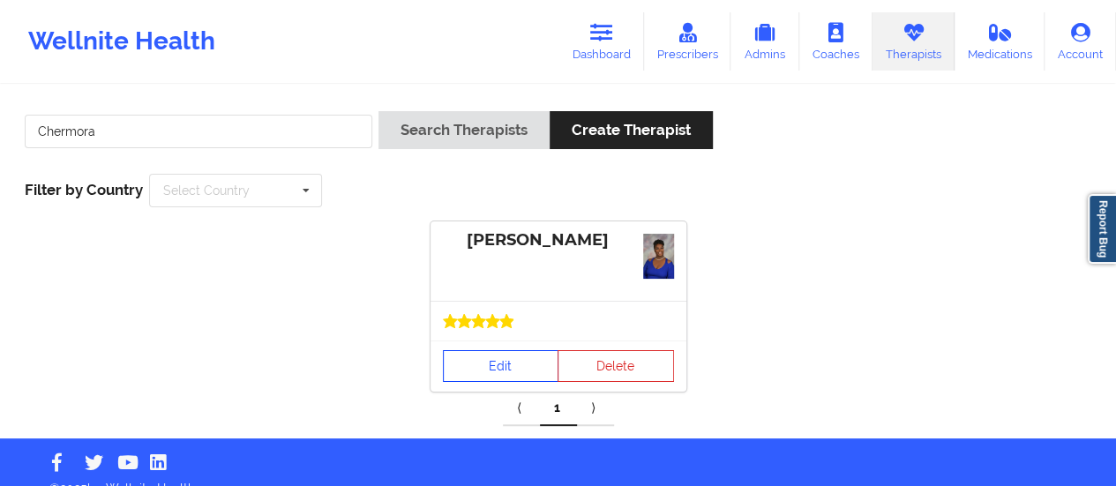
click at [526, 373] on link "Edit" at bounding box center [501, 366] width 116 height 32
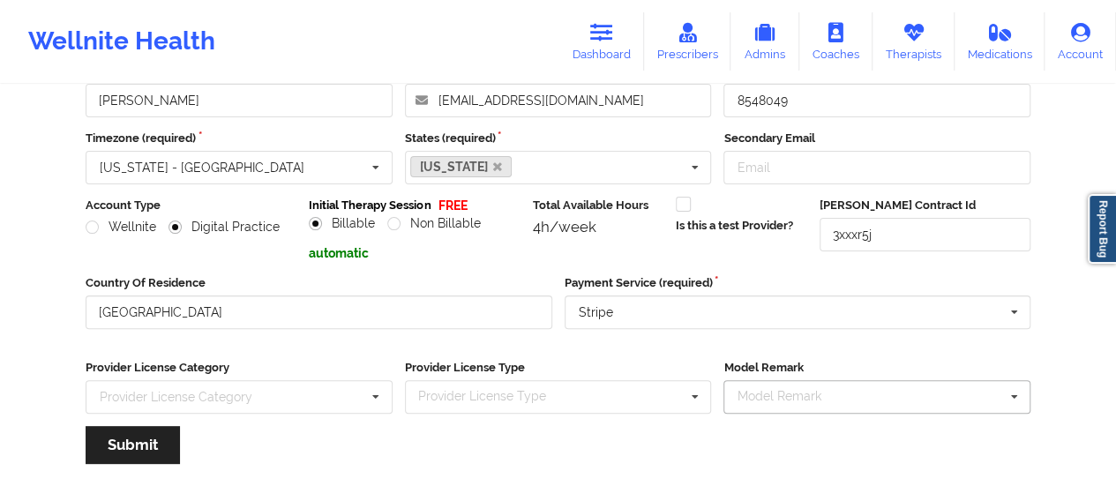
scroll to position [317, 0]
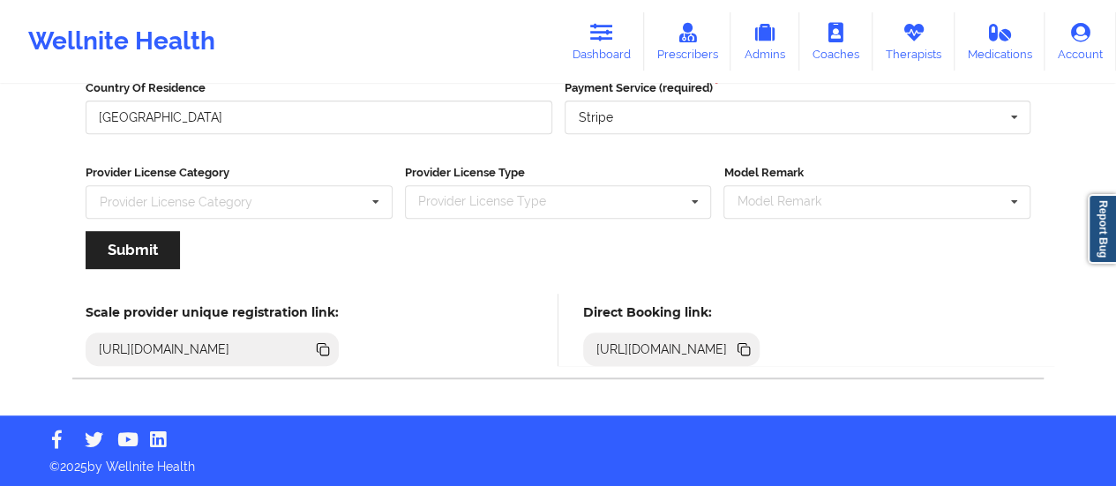
click at [735, 350] on div "[URL][DOMAIN_NAME]" at bounding box center [662, 349] width 146 height 18
click at [747, 345] on icon at bounding box center [742, 347] width 9 height 9
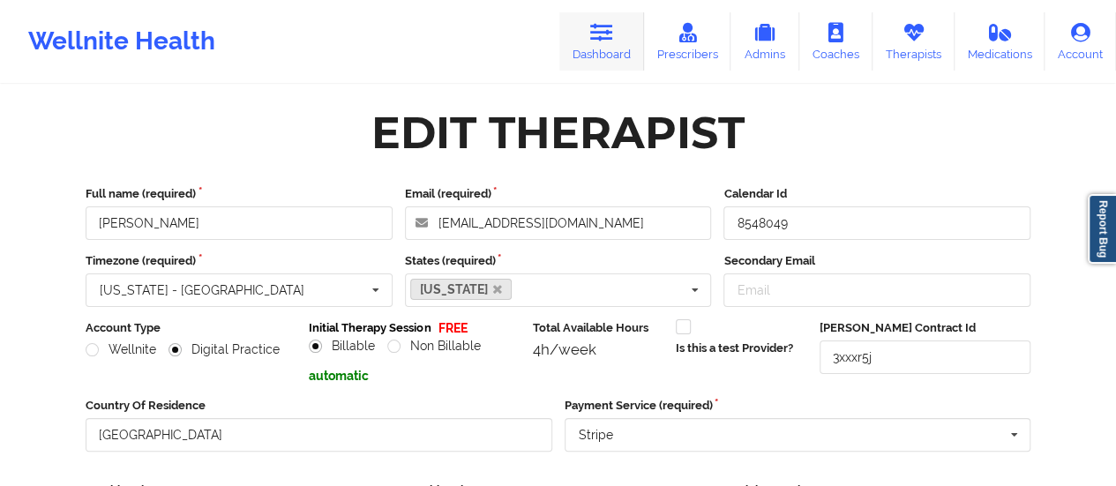
click at [591, 38] on link "Dashboard" at bounding box center [601, 41] width 85 height 58
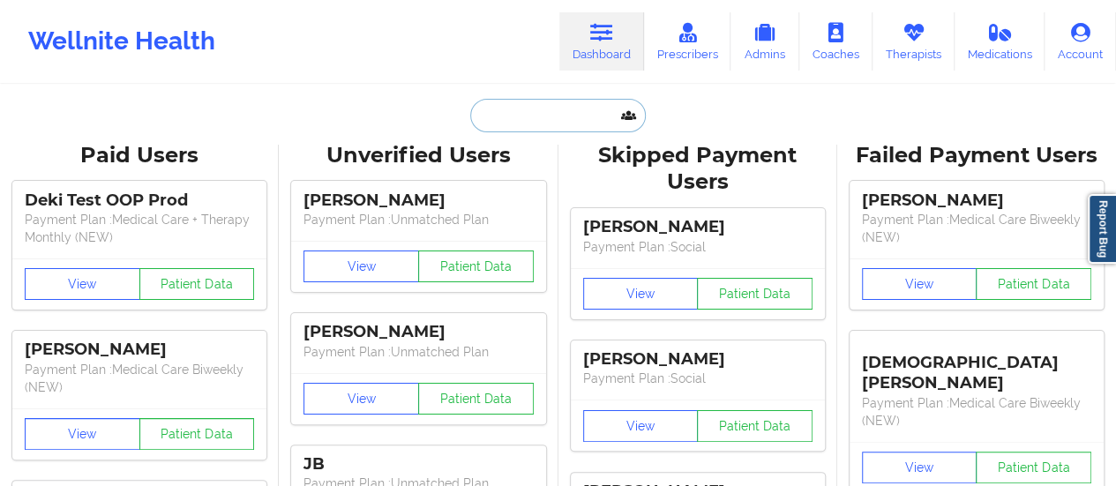
click at [560, 128] on input "text" at bounding box center [557, 116] width 175 height 34
paste input "[EMAIL_ADDRESS][DOMAIN_NAME]"
type input "[EMAIL_ADDRESS][DOMAIN_NAME]"
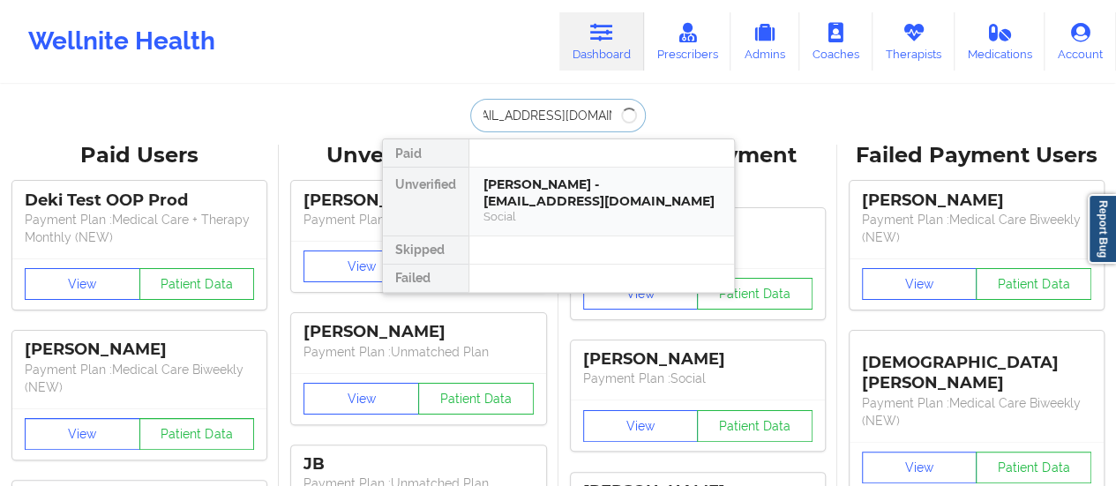
click at [527, 186] on div "[PERSON_NAME] - [EMAIL_ADDRESS][DOMAIN_NAME]" at bounding box center [601, 192] width 236 height 33
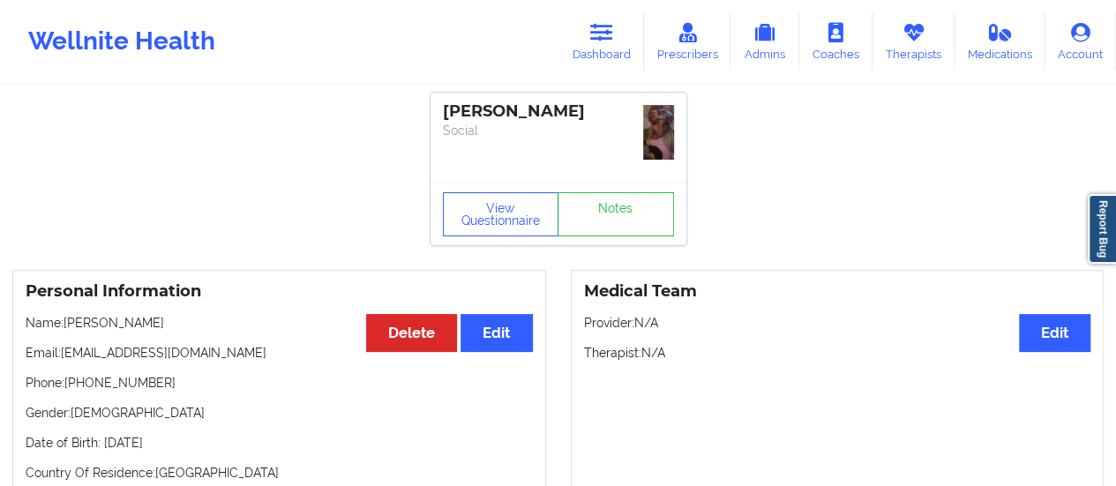
drag, startPoint x: 65, startPoint y: 325, endPoint x: 213, endPoint y: 319, distance: 148.3
click at [213, 319] on p "Name: [PERSON_NAME]" at bounding box center [279, 323] width 507 height 18
copy p "[PERSON_NAME]"
click at [596, 64] on link "Dashboard" at bounding box center [601, 41] width 85 height 58
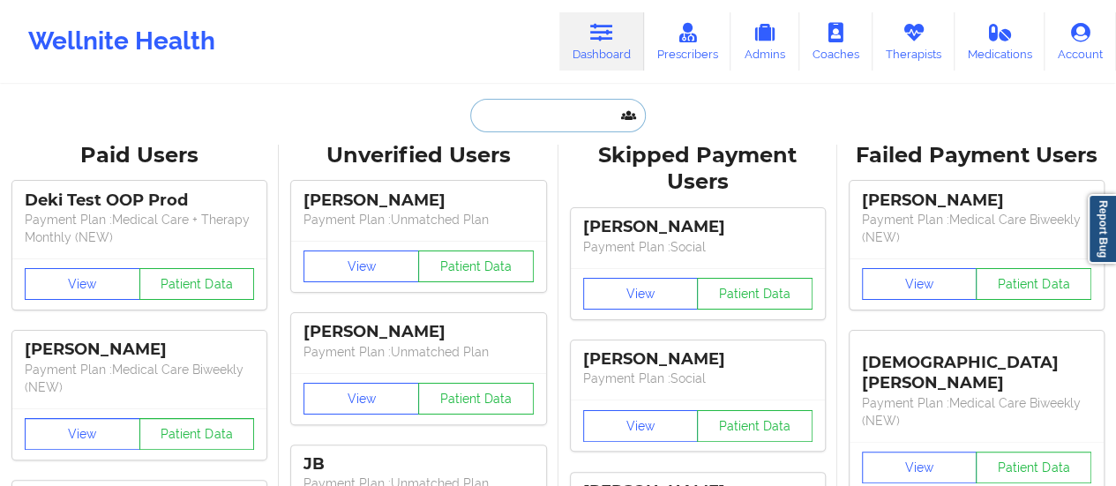
click at [538, 112] on input "text" at bounding box center [557, 116] width 175 height 34
paste input "[EMAIL_ADDRESS][DOMAIN_NAME]"
type input "[EMAIL_ADDRESS][DOMAIN_NAME]"
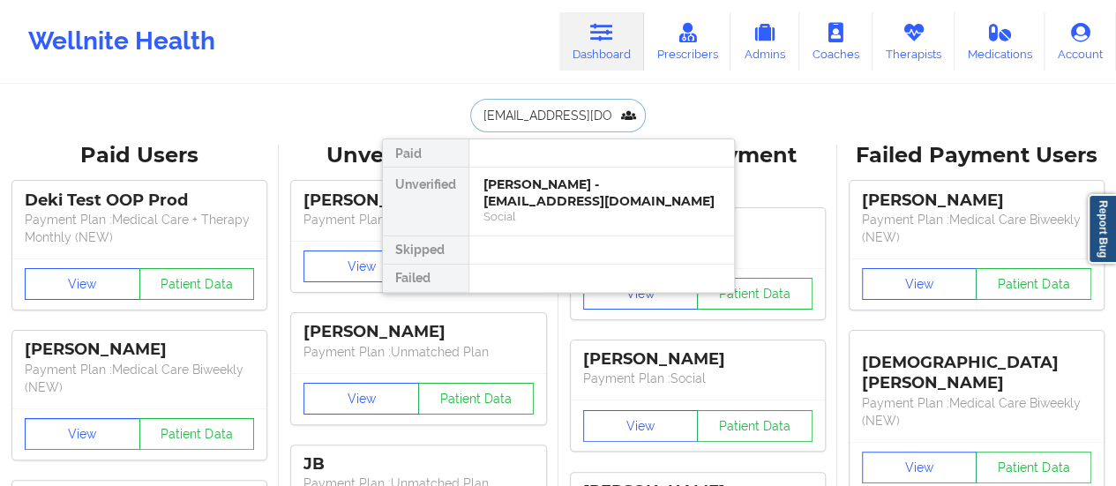
click at [552, 188] on div "[PERSON_NAME] - [EMAIL_ADDRESS][DOMAIN_NAME]" at bounding box center [601, 192] width 236 height 33
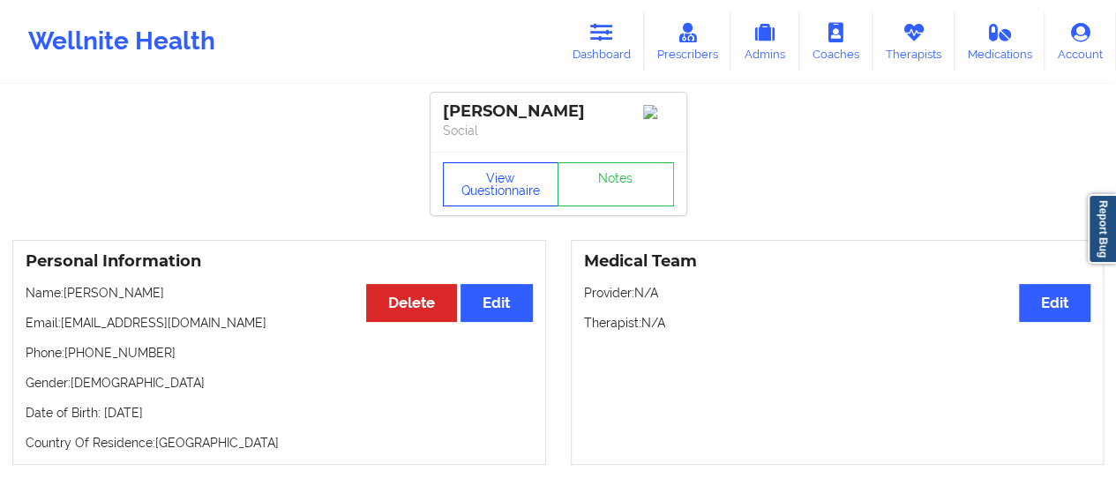
click at [474, 174] on button "View Questionnaire" at bounding box center [501, 184] width 116 height 44
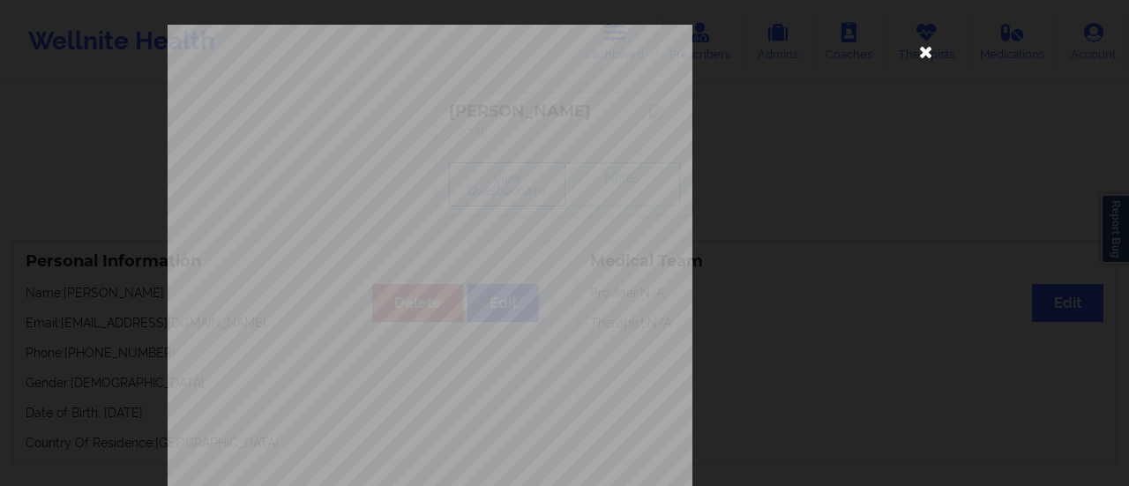
click at [920, 59] on icon at bounding box center [926, 51] width 28 height 28
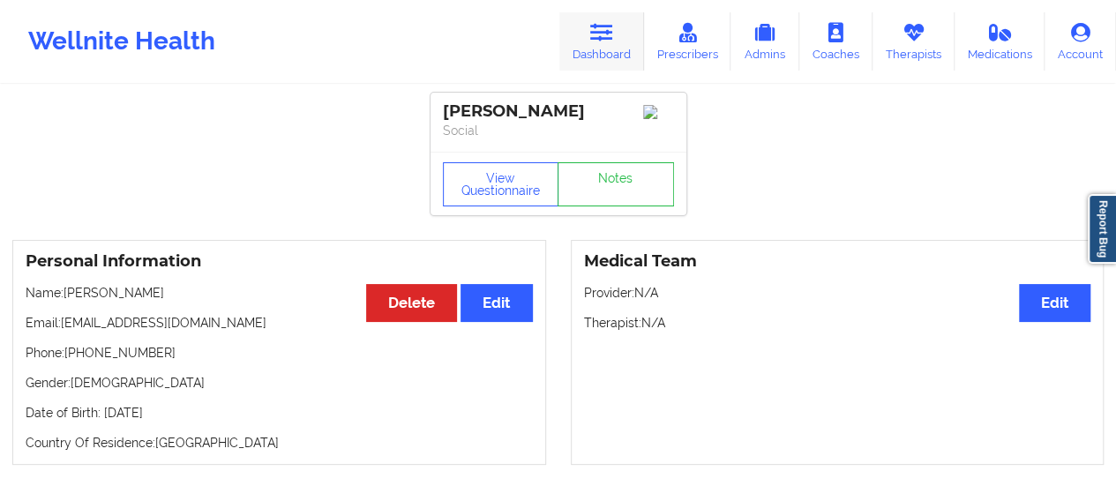
click at [593, 42] on link "Dashboard" at bounding box center [601, 41] width 85 height 58
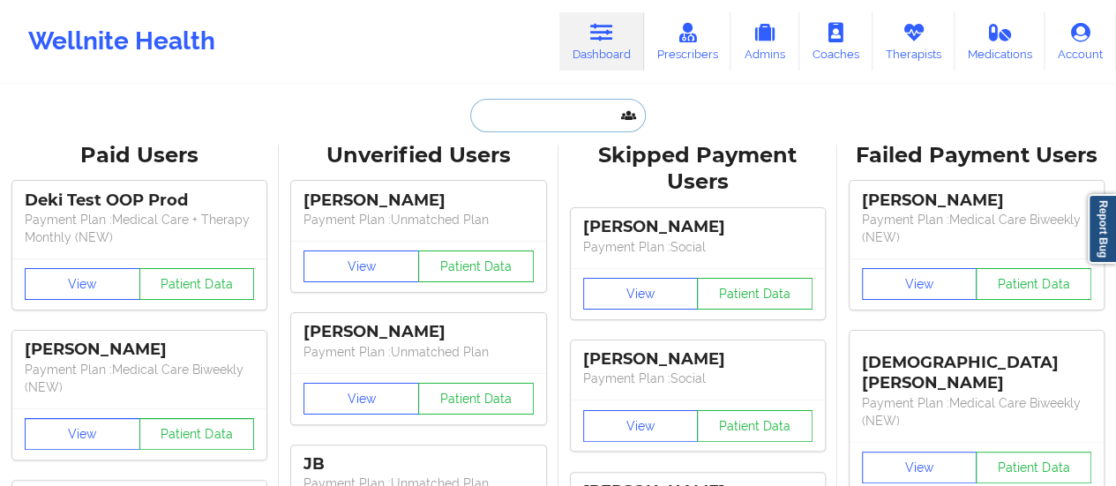
click at [563, 105] on input "text" at bounding box center [557, 116] width 175 height 34
paste input "[EMAIL_ADDRESS][DOMAIN_NAME]"
type input "[EMAIL_ADDRESS][DOMAIN_NAME]"
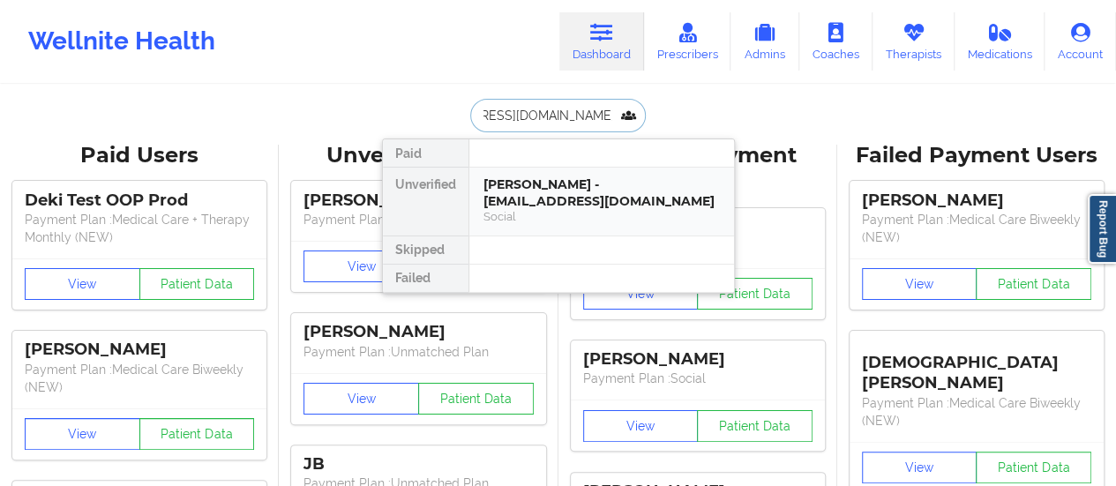
click at [549, 204] on div "[PERSON_NAME] - [EMAIL_ADDRESS][DOMAIN_NAME]" at bounding box center [601, 192] width 236 height 33
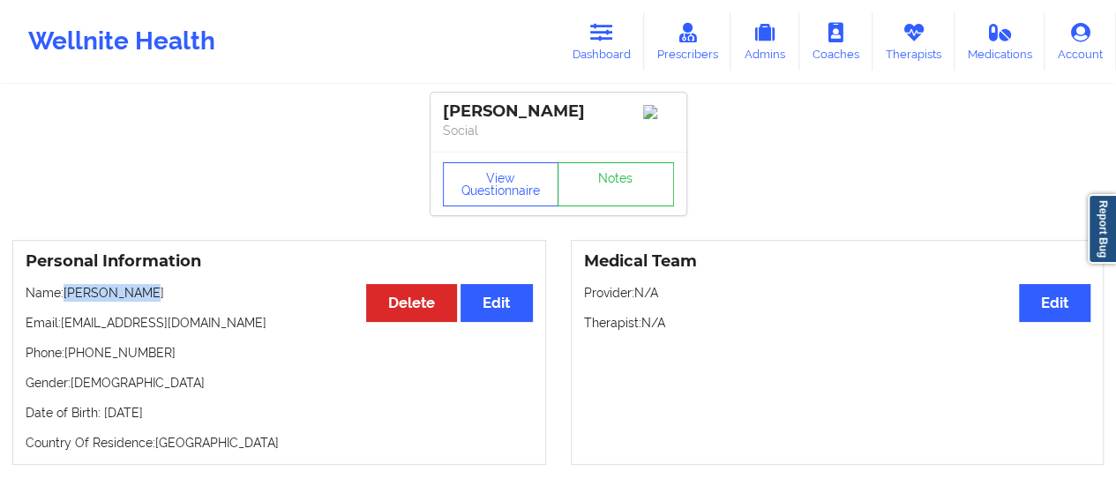
drag, startPoint x: 68, startPoint y: 296, endPoint x: 220, endPoint y: 302, distance: 152.7
click at [220, 302] on p "Name: [PERSON_NAME]" at bounding box center [279, 293] width 507 height 18
copy p "[PERSON_NAME]"
click at [613, 50] on link "Dashboard" at bounding box center [601, 41] width 85 height 58
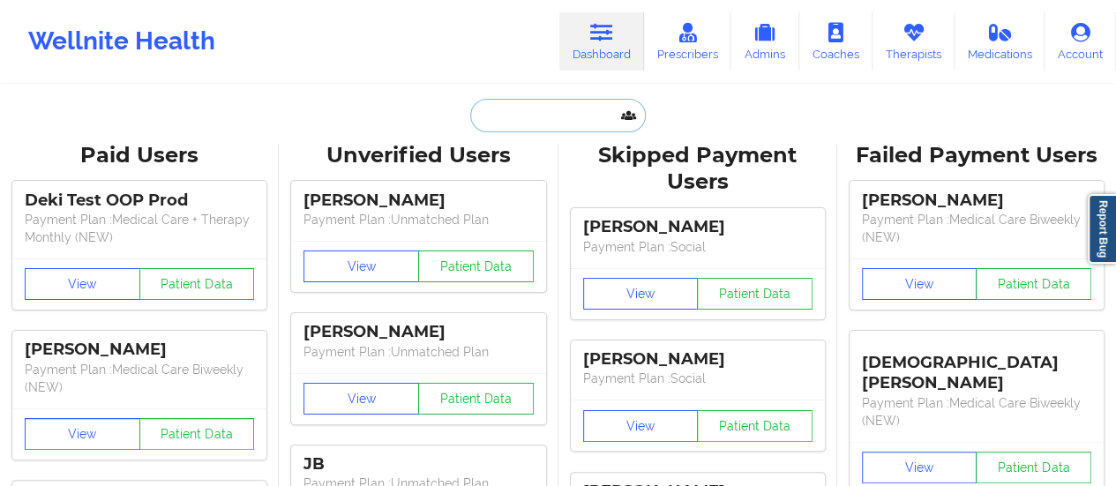
click at [542, 105] on input "text" at bounding box center [557, 116] width 175 height 34
type input "v"
paste input "[EMAIL_ADDRESS][DOMAIN_NAME]"
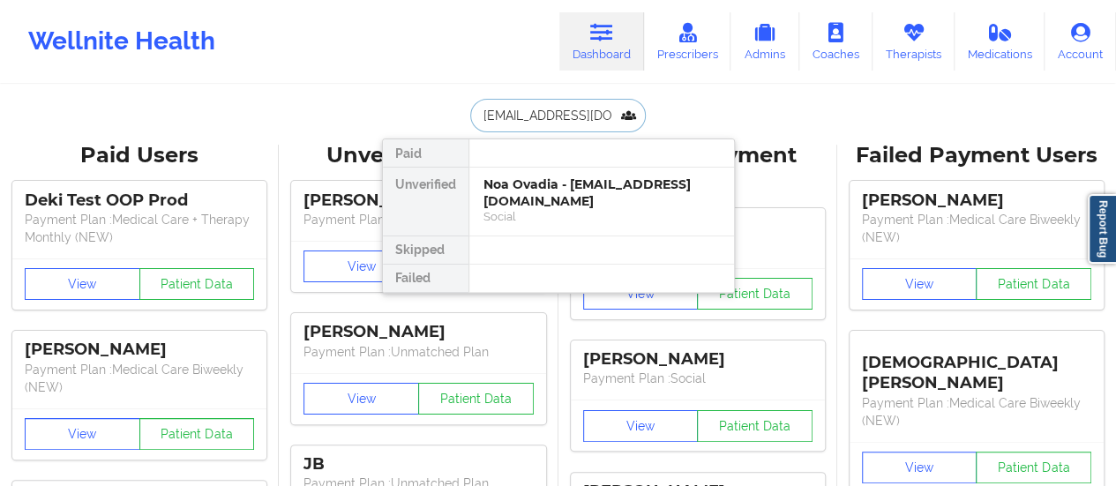
type input "[EMAIL_ADDRESS][DOMAIN_NAME]"
click at [548, 194] on div "Noa Ovadia - [EMAIL_ADDRESS][DOMAIN_NAME]" at bounding box center [601, 192] width 236 height 33
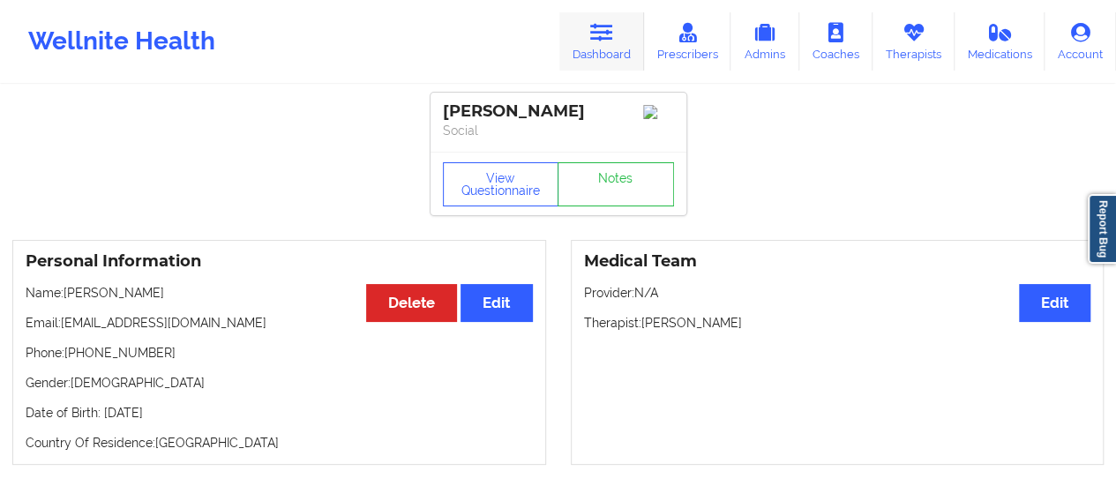
click at [601, 34] on icon at bounding box center [601, 32] width 23 height 19
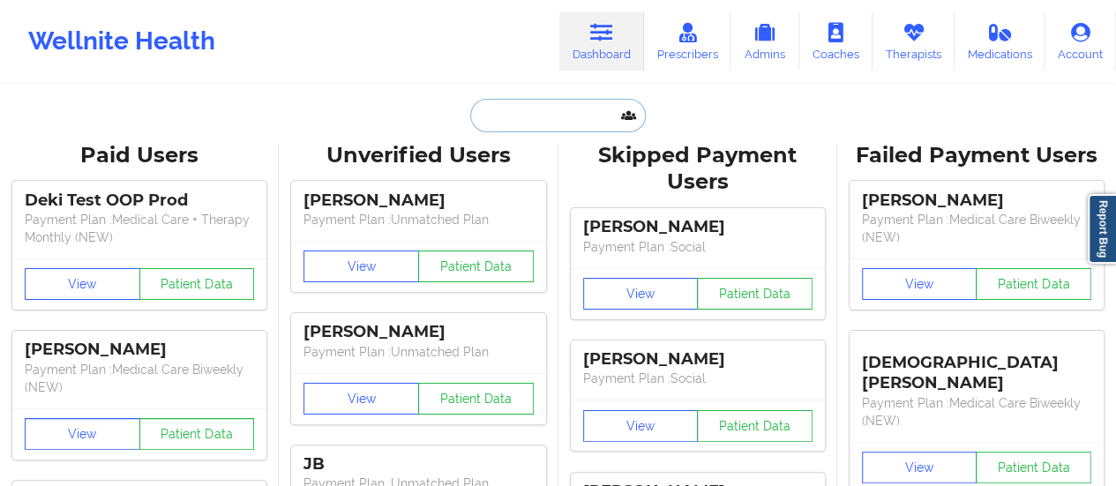
click at [563, 115] on input "text" at bounding box center [557, 116] width 175 height 34
paste input "[EMAIL_ADDRESS][DOMAIN_NAME]"
type input "[EMAIL_ADDRESS][DOMAIN_NAME]"
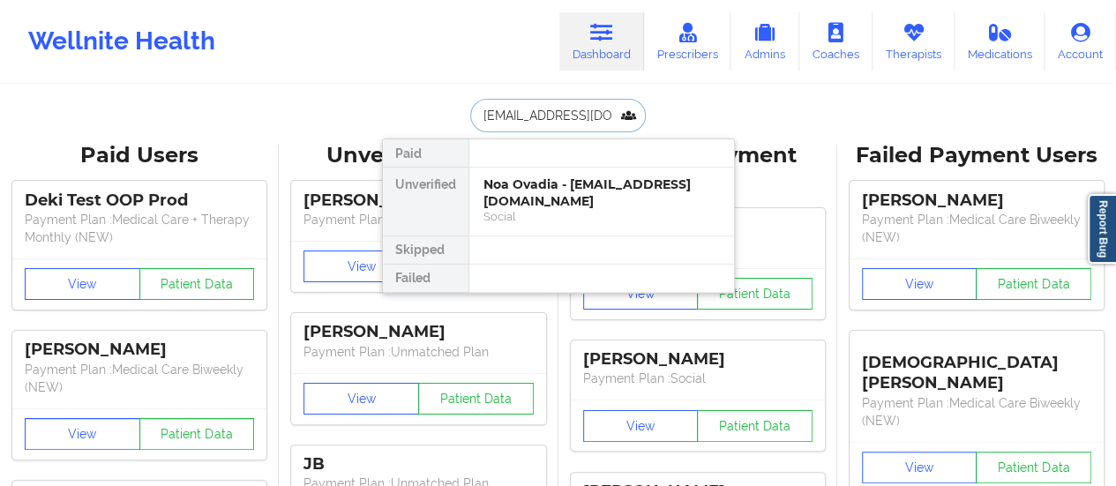
scroll to position [0, 74]
click at [527, 198] on div "[PERSON_NAME] - [EMAIL_ADDRESS][DOMAIN_NAME]" at bounding box center [601, 192] width 236 height 33
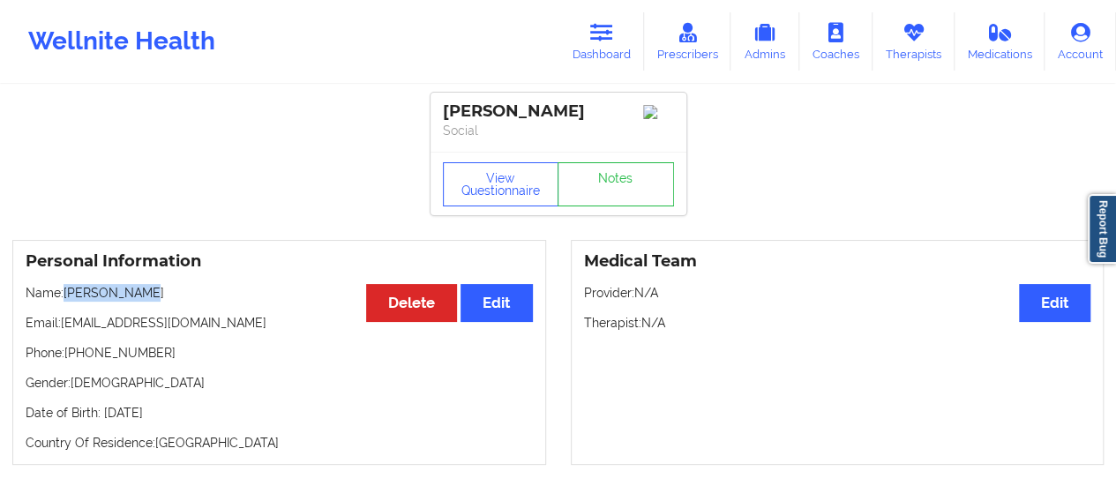
drag, startPoint x: 68, startPoint y: 295, endPoint x: 182, endPoint y: 299, distance: 113.8
click at [182, 299] on p "Name: [PERSON_NAME]" at bounding box center [279, 293] width 507 height 18
copy p "[PERSON_NAME]"
click at [600, 41] on icon at bounding box center [601, 32] width 23 height 19
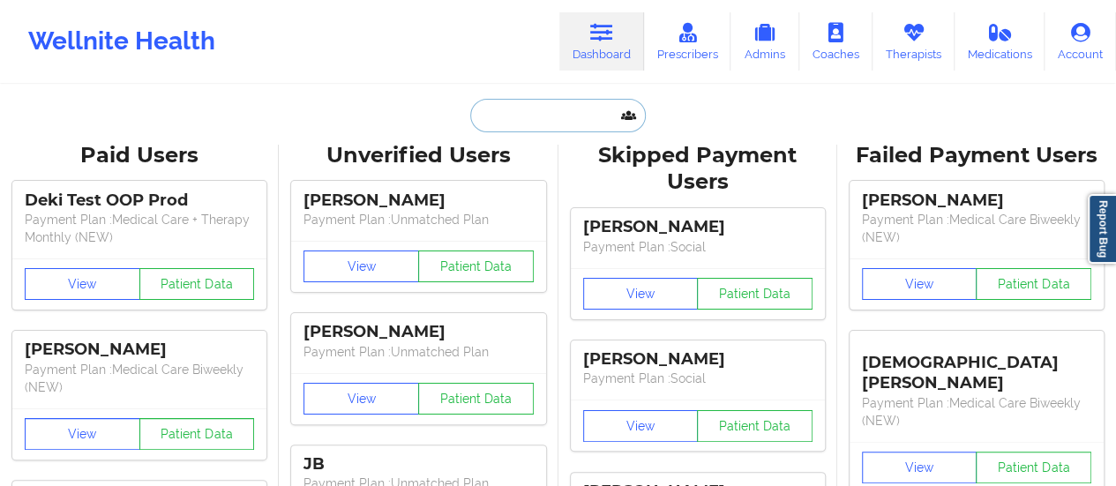
click at [559, 105] on input "text" at bounding box center [557, 116] width 175 height 34
paste input "[PERSON_NAME]"
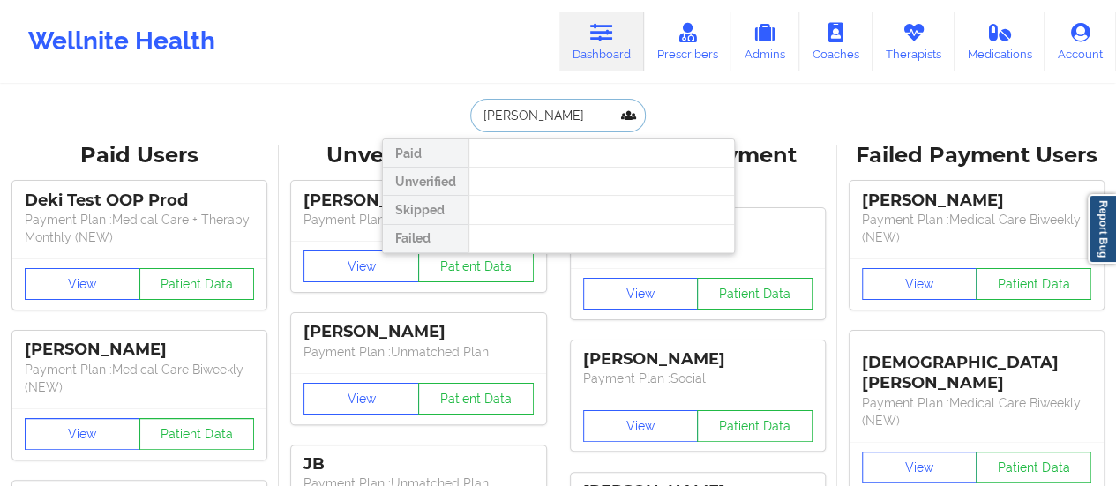
drag, startPoint x: 516, startPoint y: 113, endPoint x: 458, endPoint y: 108, distance: 58.4
click at [458, 108] on div "[PERSON_NAME] Paid Unverified Skipped Failed" at bounding box center [558, 116] width 353 height 34
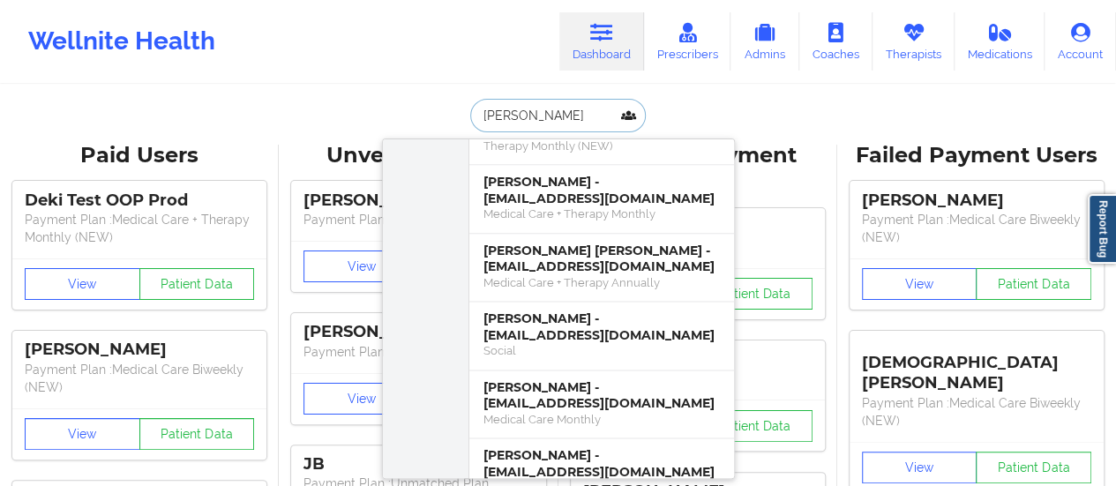
scroll to position [1224, 0]
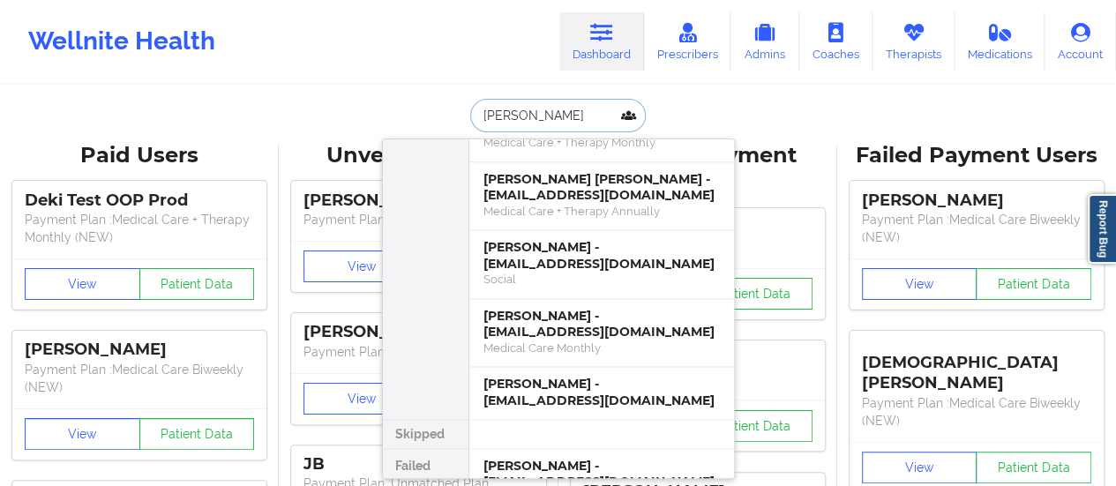
click at [555, 101] on input "[PERSON_NAME]" at bounding box center [557, 116] width 175 height 34
paste input "[EMAIL_ADDRESS][DOMAIN_NAME]"
type input "[EMAIL_ADDRESS][DOMAIN_NAME]"
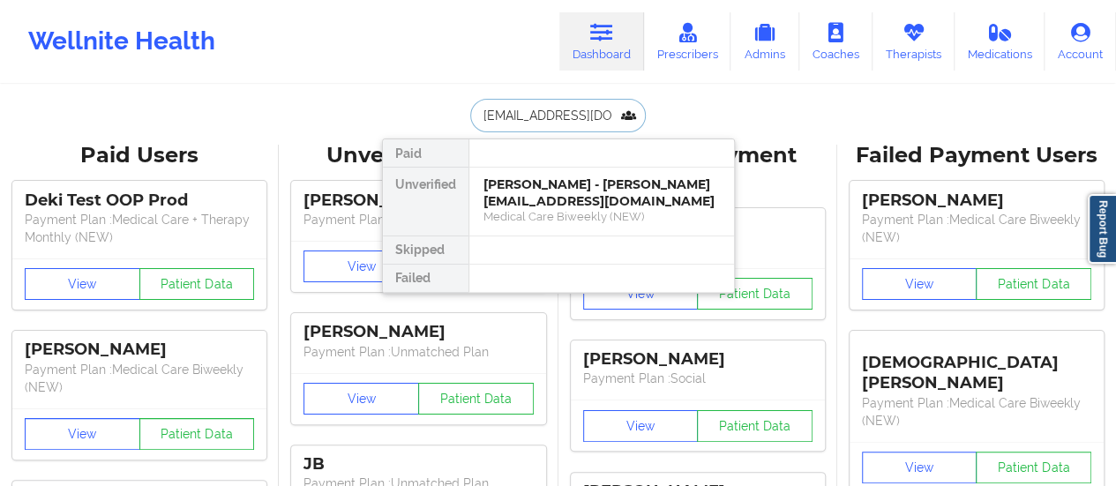
scroll to position [0, 0]
click at [557, 185] on div "[PERSON_NAME] - [PERSON_NAME][EMAIL_ADDRESS][DOMAIN_NAME]" at bounding box center [601, 192] width 236 height 33
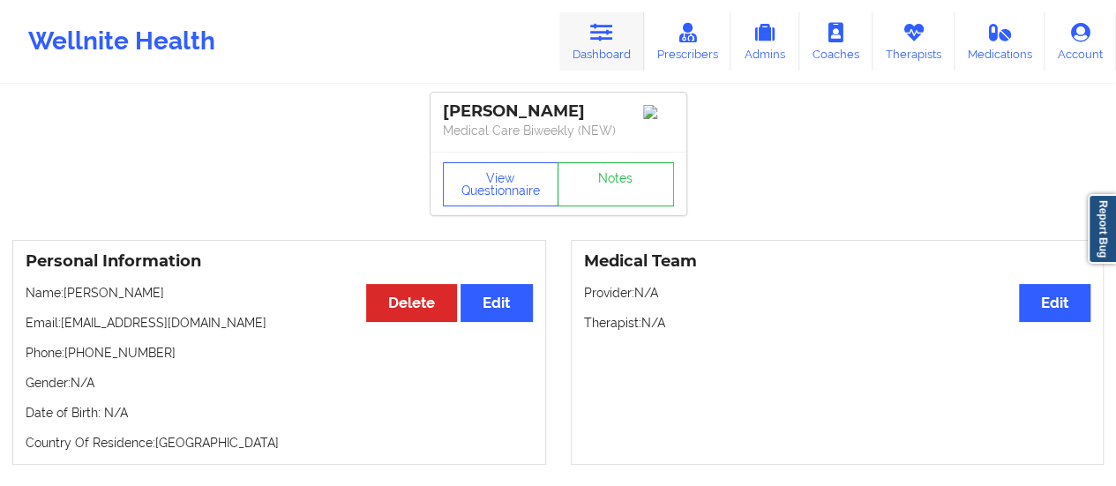
click at [605, 59] on link "Dashboard" at bounding box center [601, 41] width 85 height 58
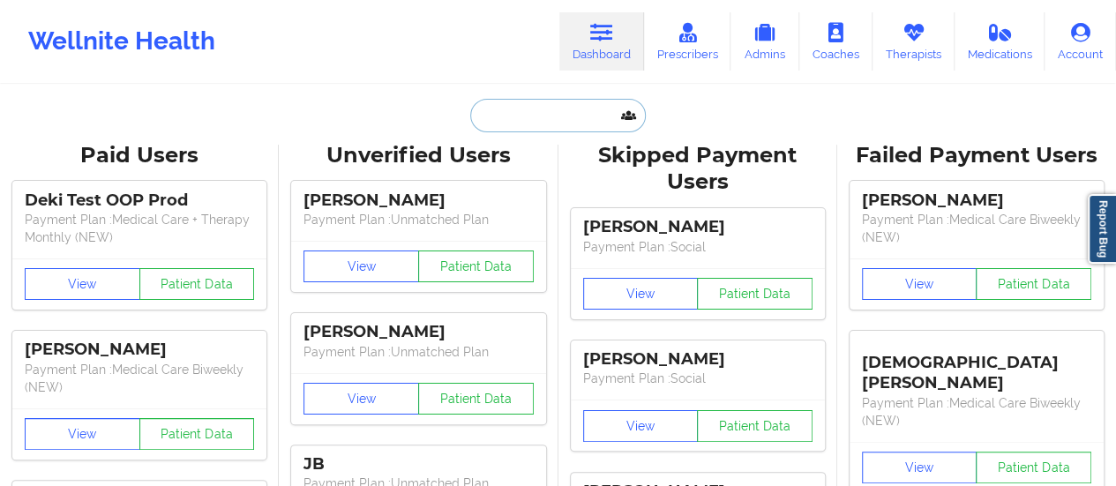
click at [581, 116] on input "text" at bounding box center [557, 116] width 175 height 34
paste input "[EMAIL_ADDRESS][DOMAIN_NAME]"
type input "[EMAIL_ADDRESS][DOMAIN_NAME]"
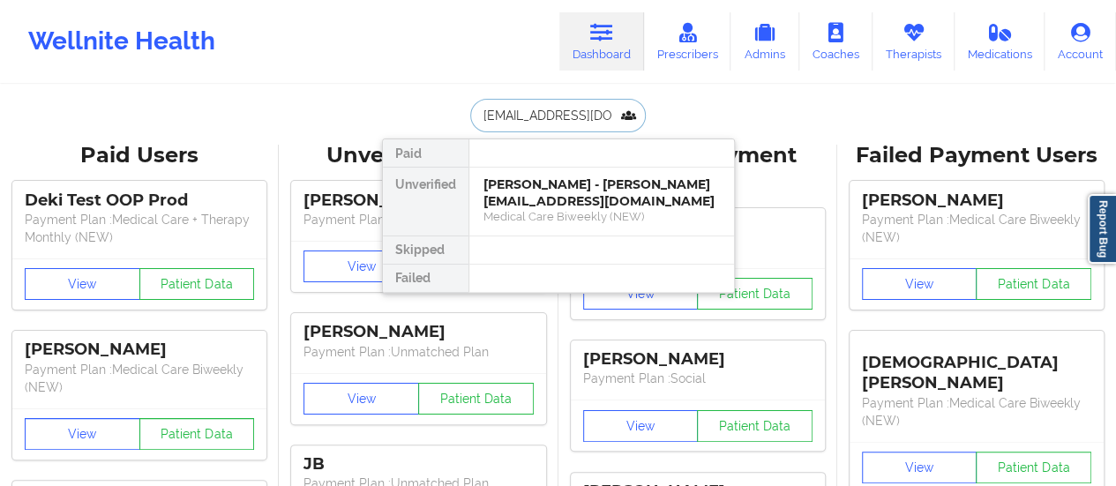
scroll to position [0, 20]
click at [570, 188] on div "[PERSON_NAME] - [EMAIL_ADDRESS][DOMAIN_NAME]" at bounding box center [601, 192] width 236 height 33
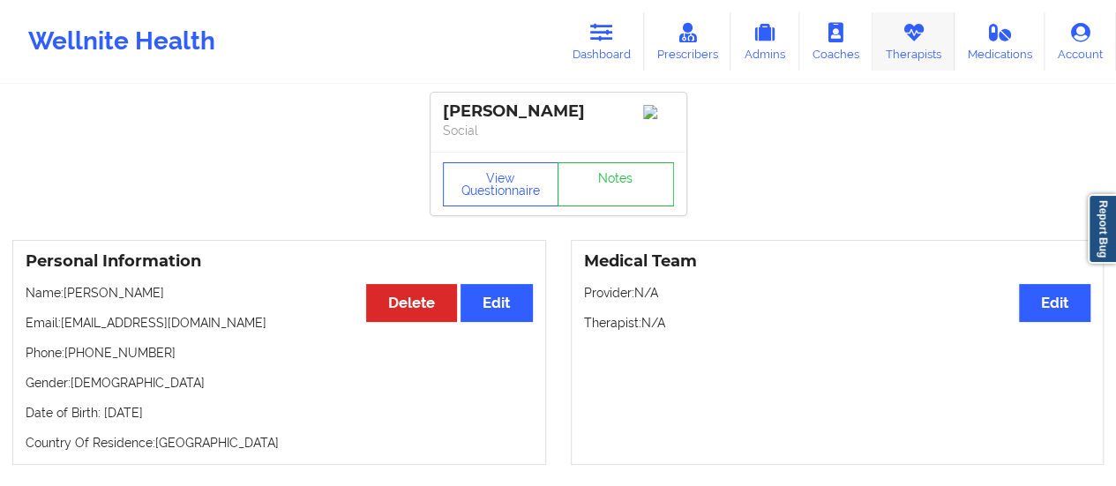
click at [914, 32] on icon at bounding box center [912, 32] width 23 height 19
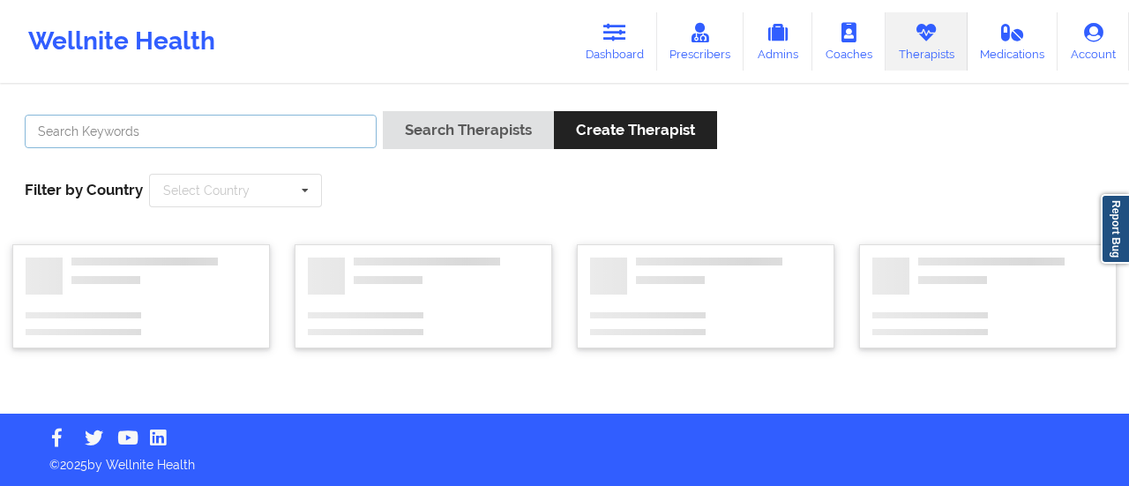
click at [332, 138] on input "text" at bounding box center [201, 132] width 352 height 34
paste input "[PERSON_NAME]"
type input "[PERSON_NAME]"
click at [383, 111] on button "Search Therapists" at bounding box center [468, 130] width 171 height 38
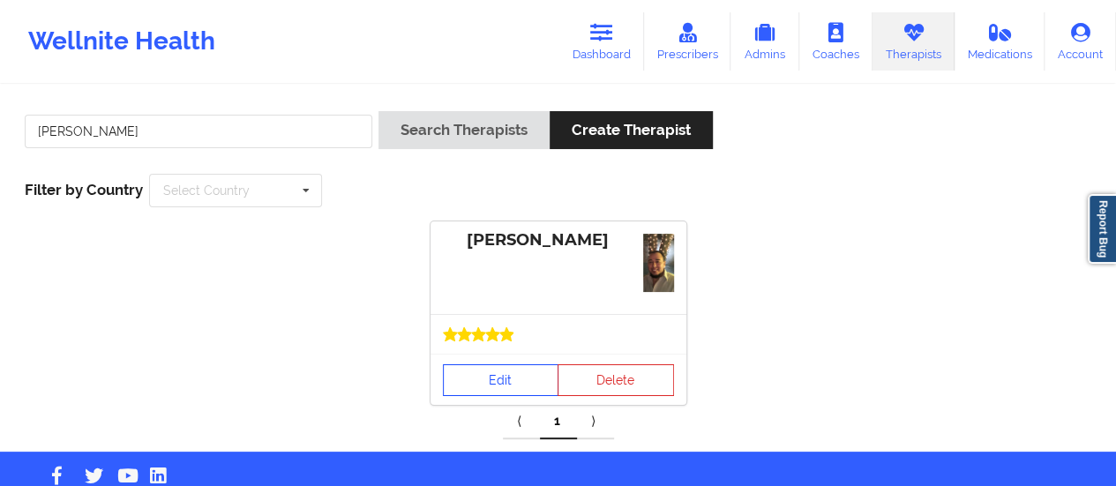
drag, startPoint x: 478, startPoint y: 362, endPoint x: 474, endPoint y: 375, distance: 12.8
click at [474, 375] on div "Edit Delete" at bounding box center [558, 379] width 256 height 51
click at [474, 375] on link "Edit" at bounding box center [501, 380] width 116 height 32
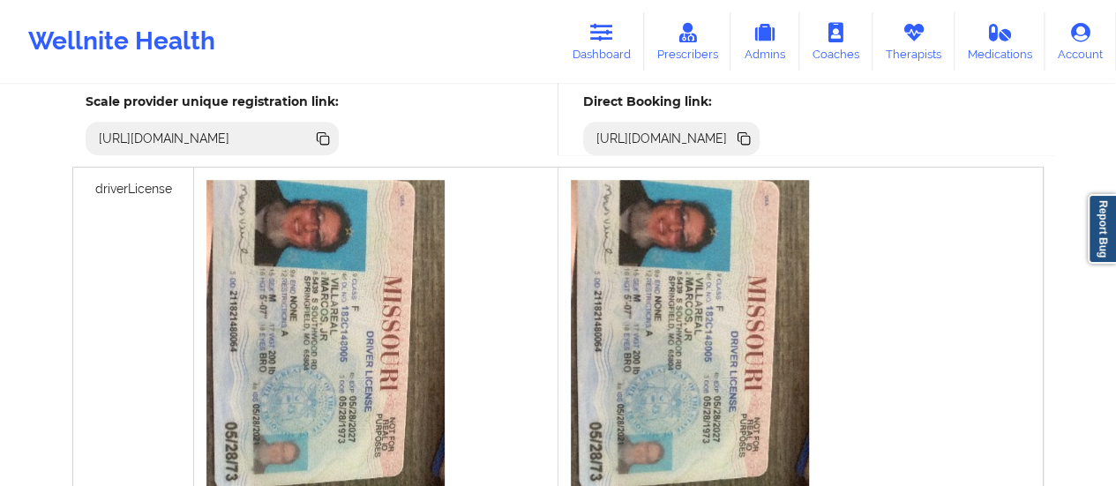
scroll to position [540, 0]
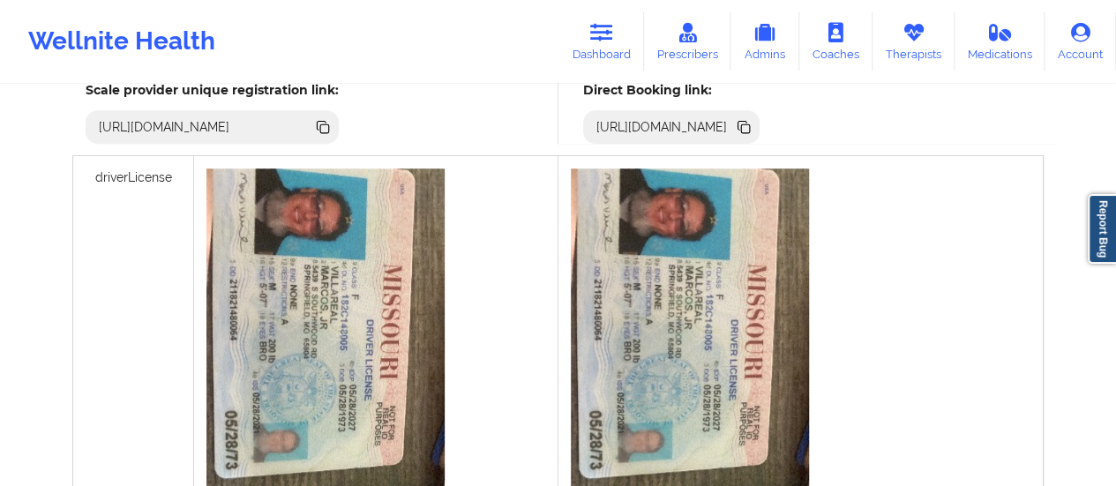
click at [747, 121] on icon at bounding box center [742, 125] width 9 height 9
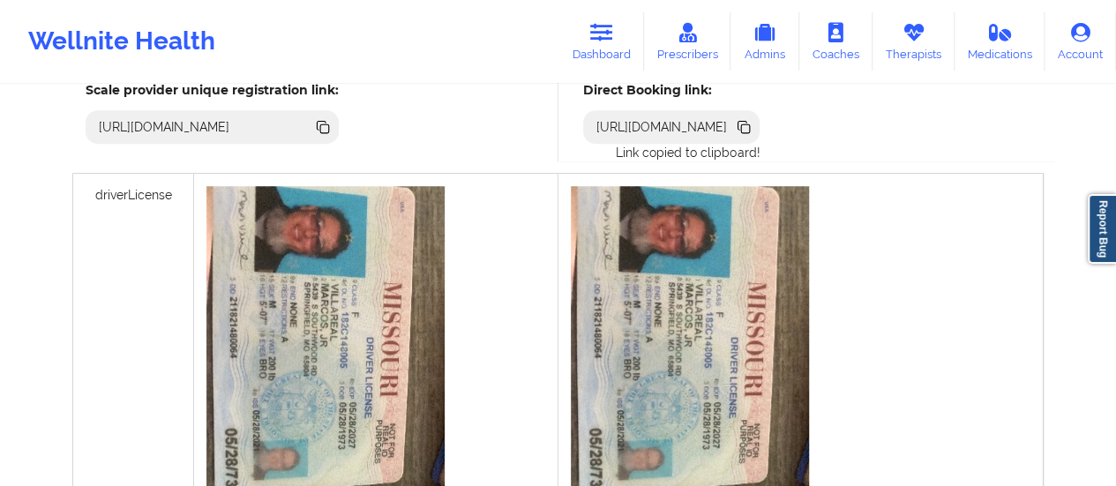
scroll to position [0, 0]
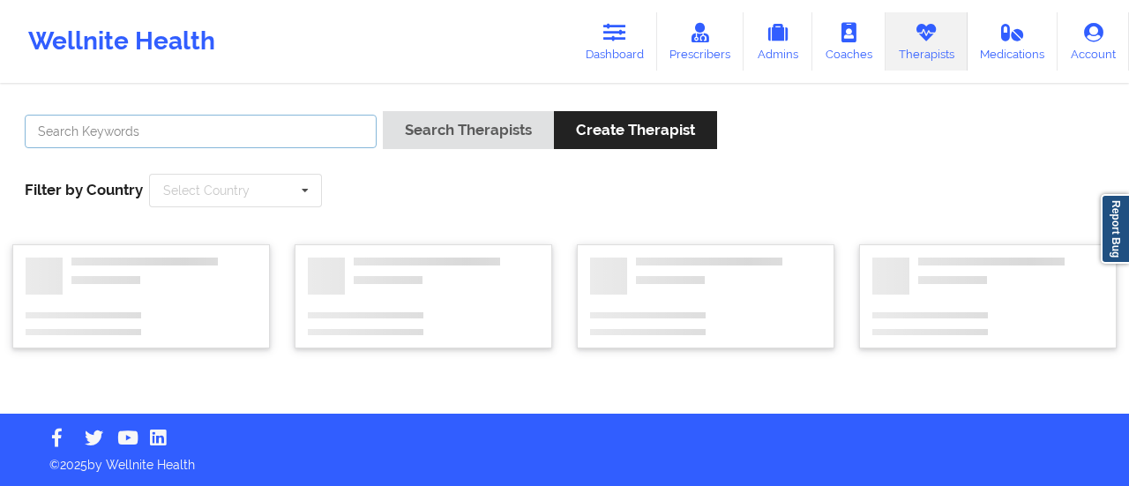
click at [211, 133] on input "text" at bounding box center [201, 132] width 352 height 34
paste input "[PERSON_NAME]"
type input "[PERSON_NAME]"
click at [383, 111] on button "Search Therapists" at bounding box center [468, 130] width 171 height 38
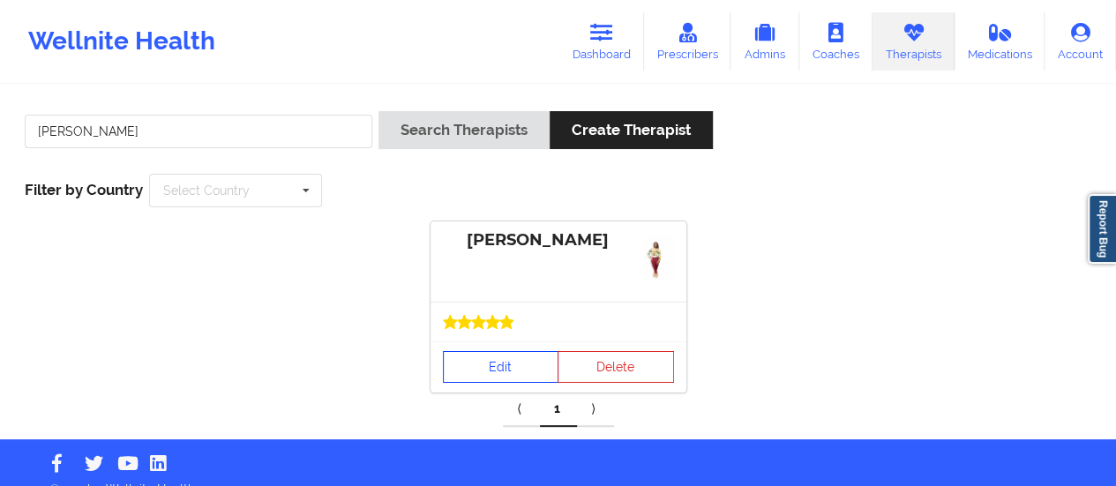
click at [493, 360] on link "Edit" at bounding box center [501, 367] width 116 height 32
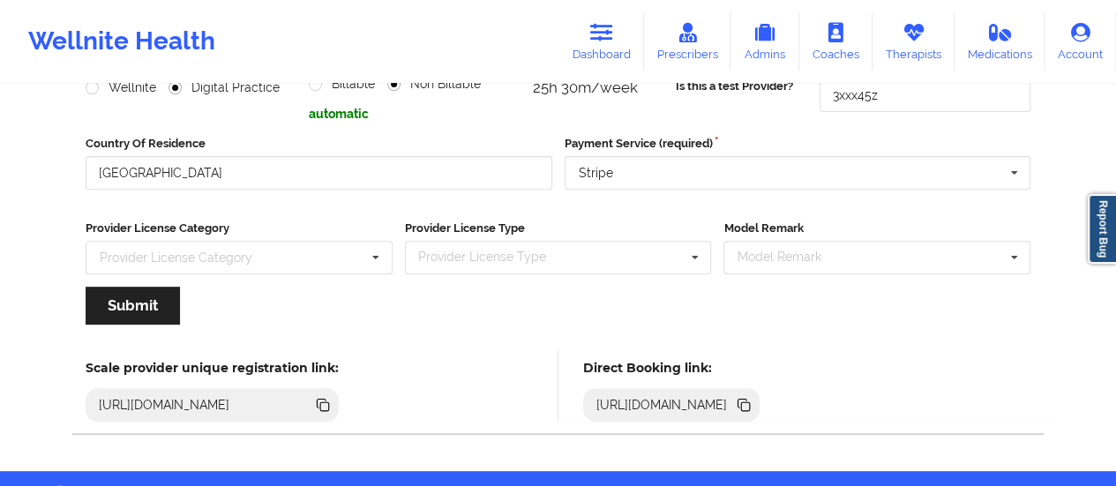
scroll to position [261, 0]
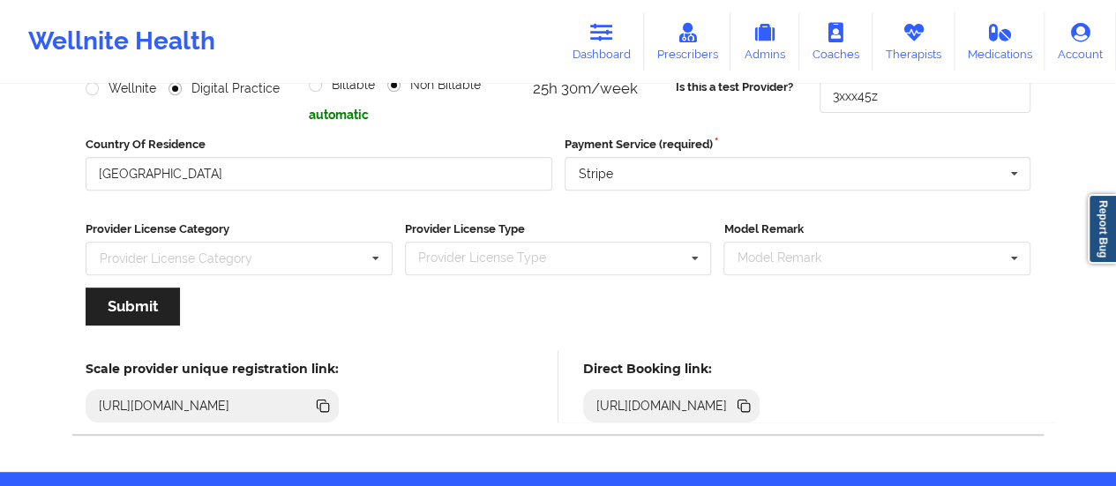
click at [753, 405] on icon at bounding box center [743, 405] width 19 height 19
